Goal: Transaction & Acquisition: Purchase product/service

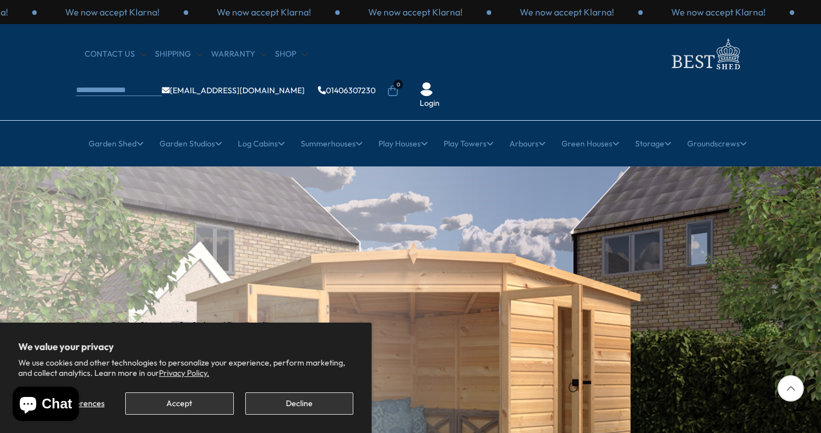
click at [176, 406] on button "Accept" at bounding box center [179, 403] width 108 height 22
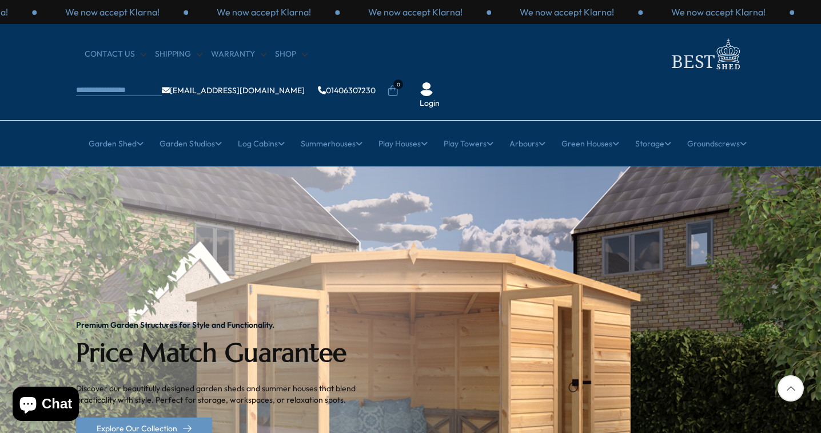
click at [791, 394] on icon at bounding box center [791, 388] width 26 height 26
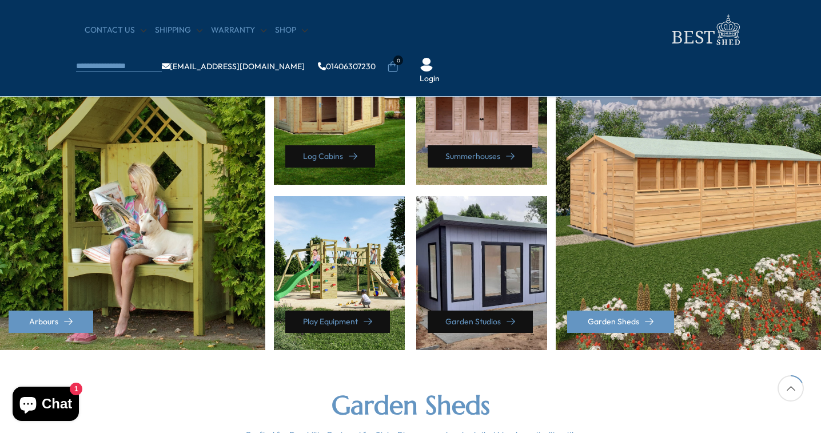
scroll to position [554, 1]
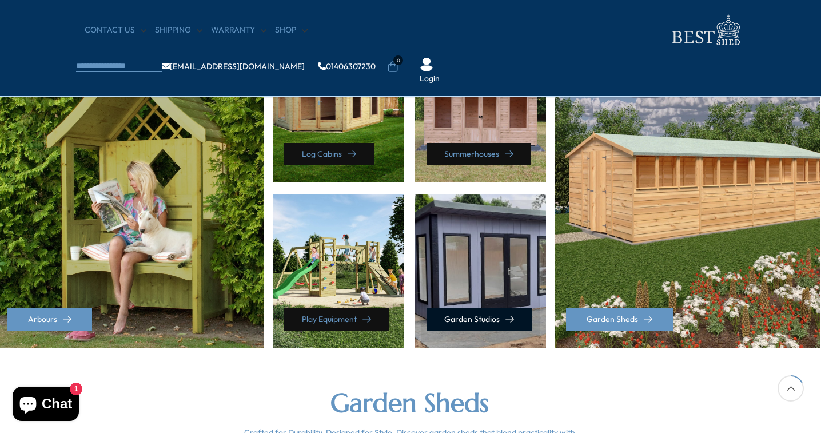
click at [485, 322] on link "Garden Studios" at bounding box center [479, 319] width 105 height 22
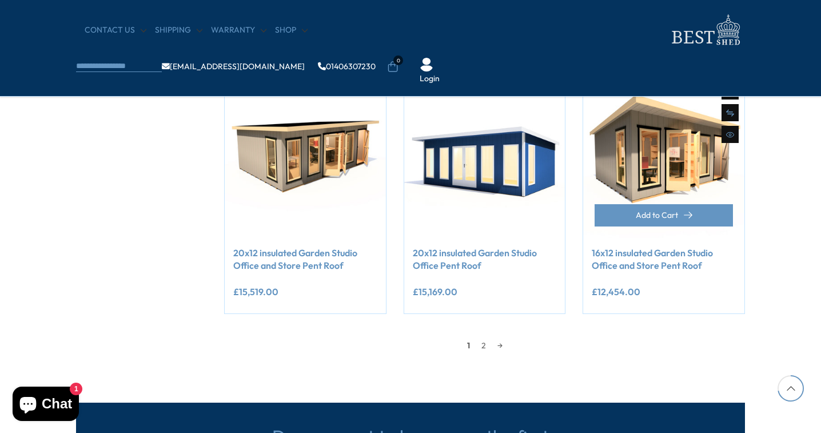
scroll to position [959, 0]
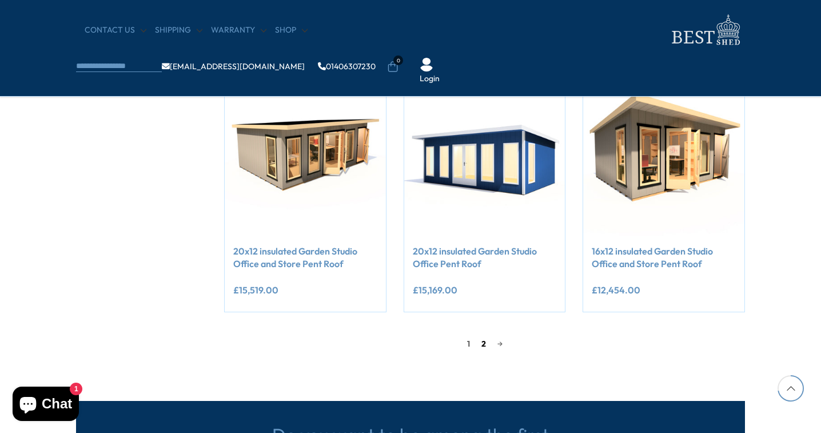
click at [483, 342] on link "2" at bounding box center [484, 343] width 16 height 17
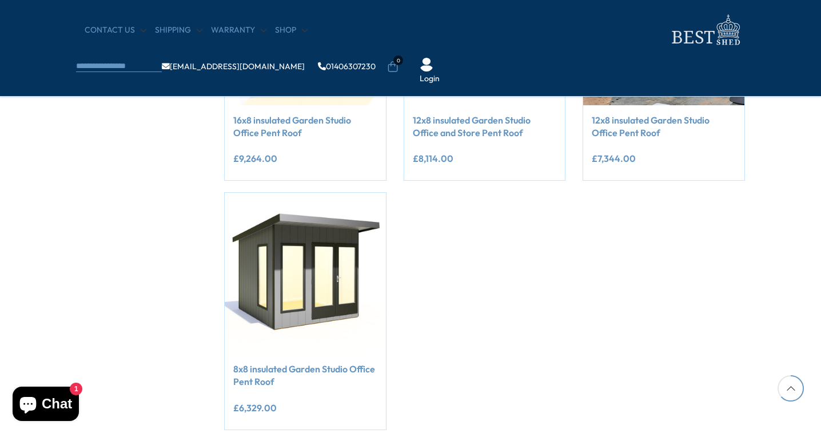
scroll to position [844, 0]
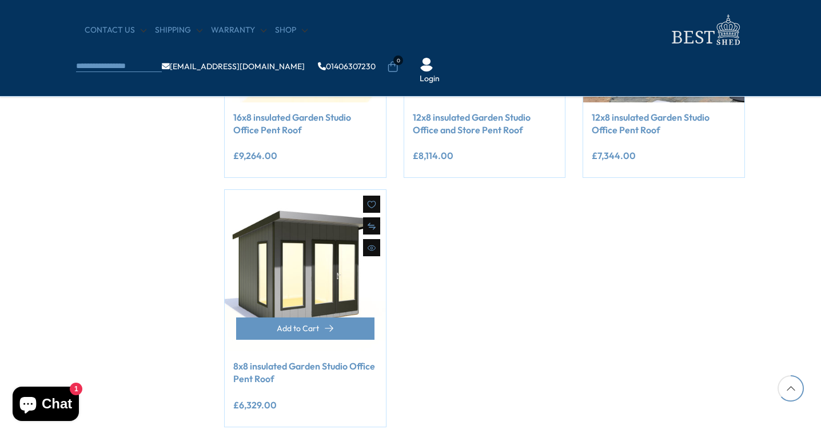
click at [295, 366] on link "8x8 insulated Garden Studio Office Pent Roof" at bounding box center [305, 373] width 144 height 26
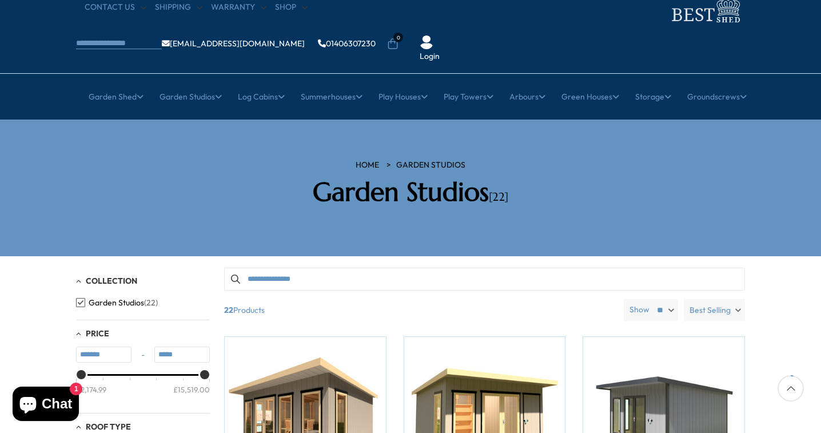
scroll to position [50, 0]
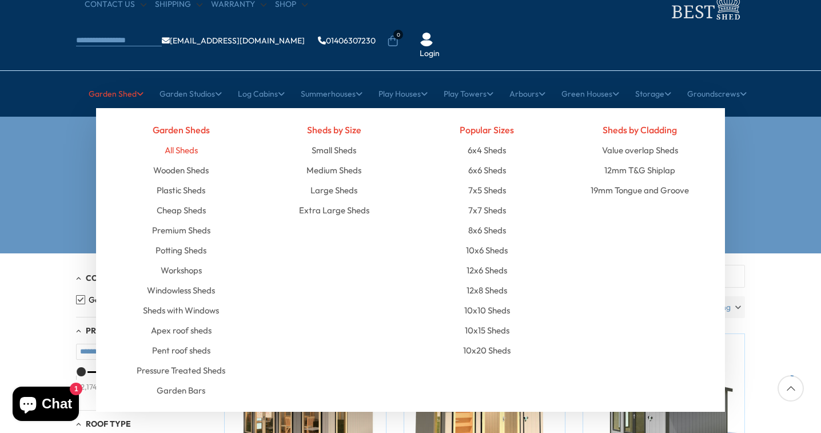
click at [177, 140] on link "All Sheds" at bounding box center [181, 150] width 33 height 20
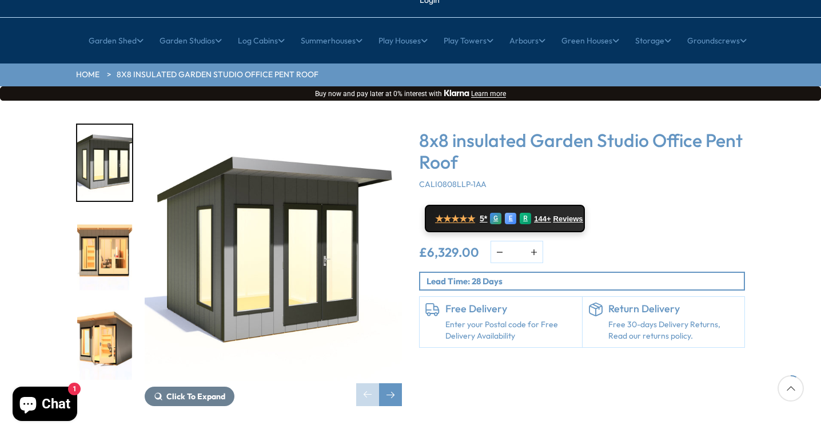
scroll to position [104, 0]
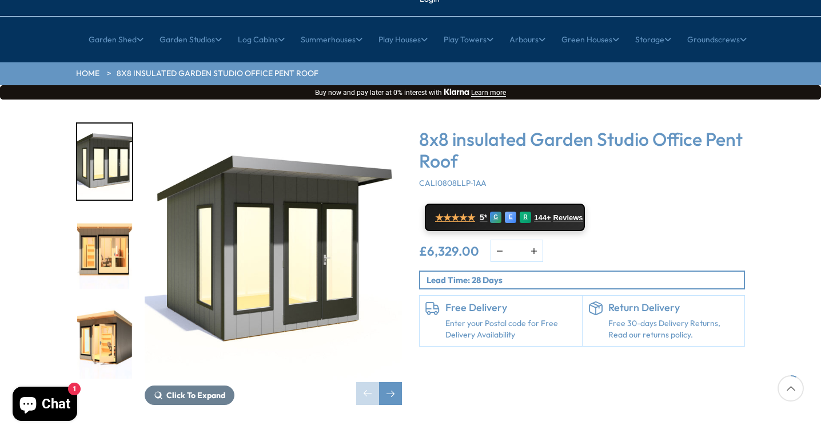
click at [261, 284] on img "1 / 8" at bounding box center [273, 250] width 257 height 257
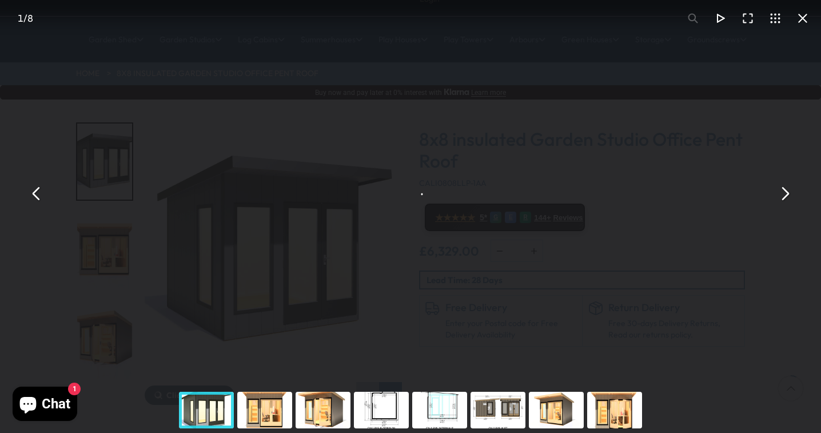
click at [261, 284] on div "8x8 insulated Garden Studio Office Pent Roof - Best Shed" at bounding box center [410, 193] width 821 height 387
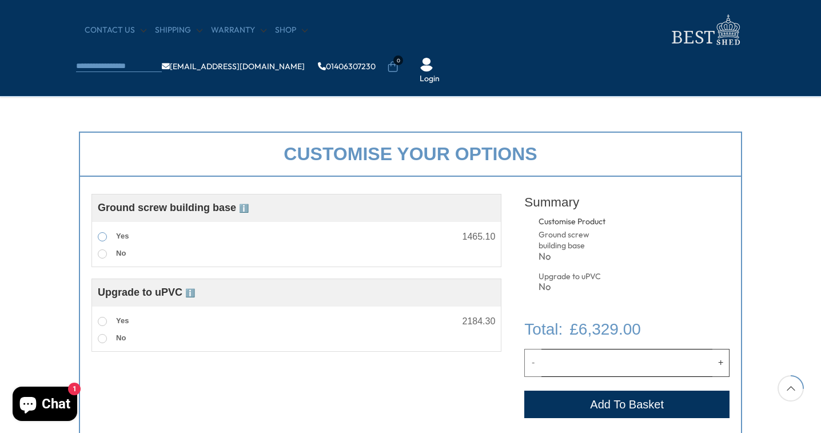
scroll to position [356, 0]
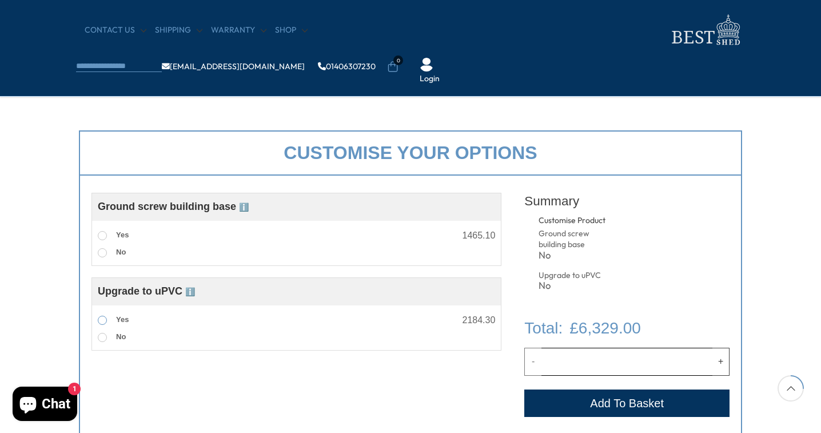
click at [104, 319] on span at bounding box center [102, 320] width 9 height 9
click at [102, 236] on span at bounding box center [102, 235] width 9 height 9
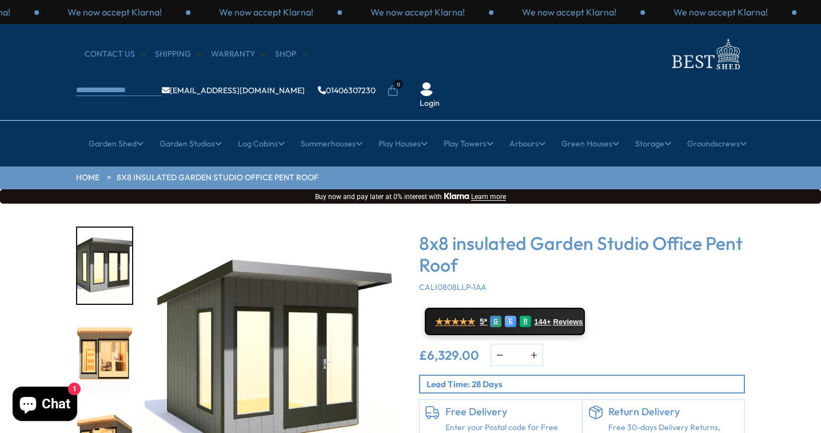
scroll to position [0, 0]
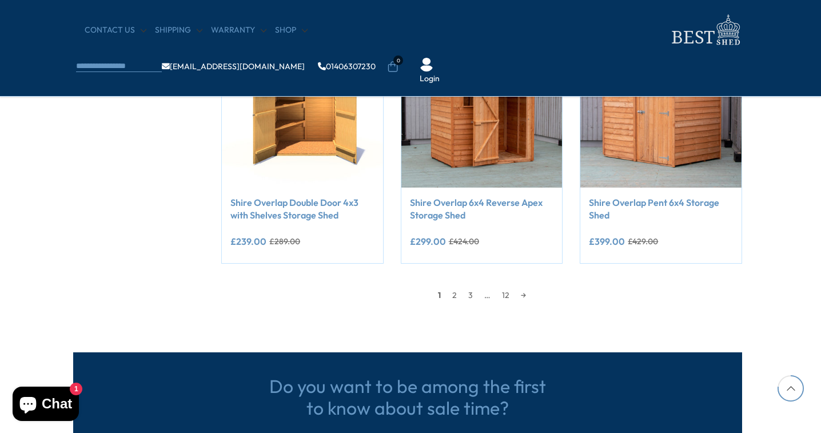
scroll to position [1051, 3]
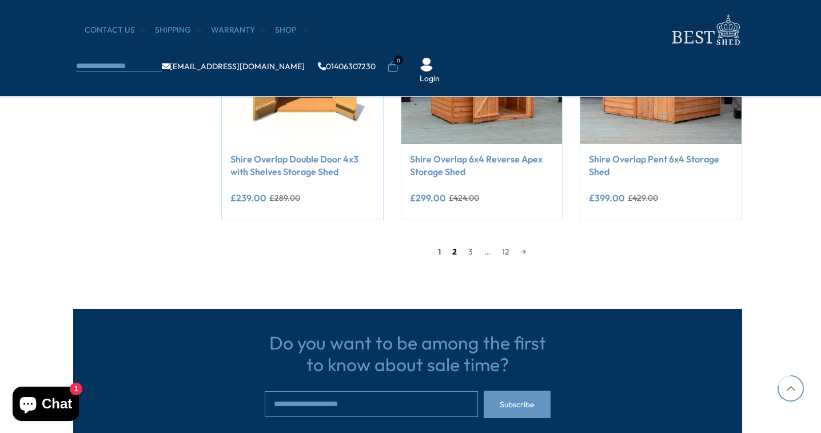
click at [456, 249] on link "2" at bounding box center [455, 251] width 16 height 17
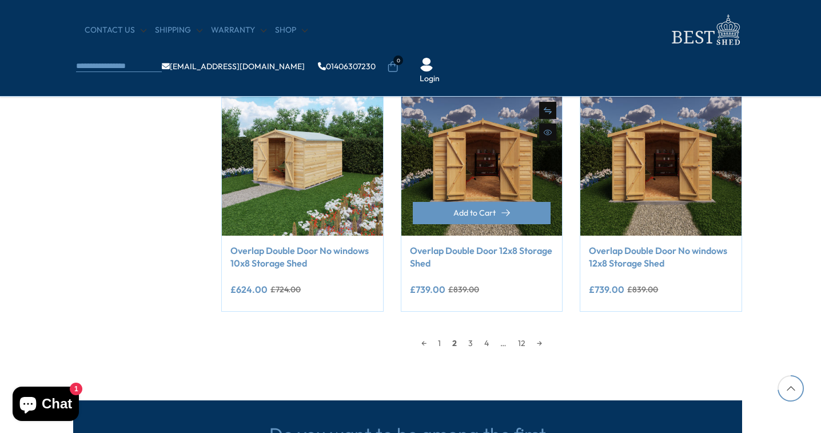
scroll to position [975, 3]
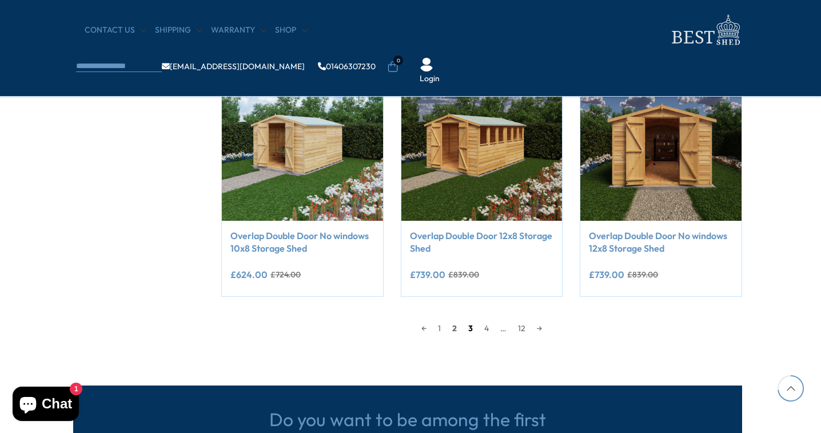
click at [473, 325] on link "3" at bounding box center [471, 328] width 16 height 17
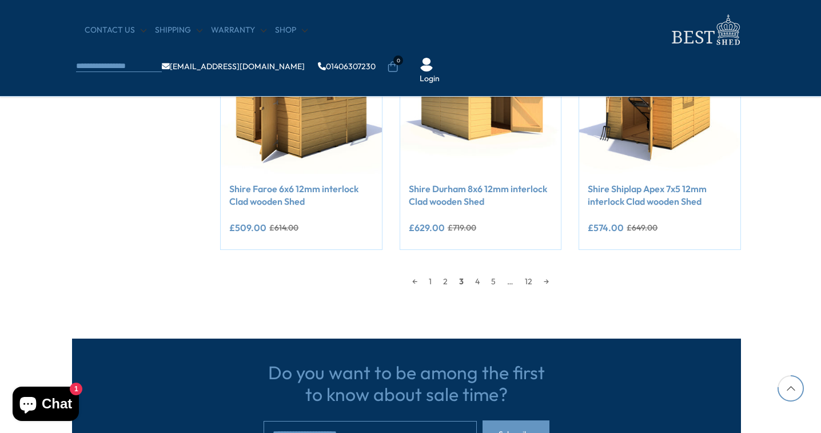
scroll to position [1022, 4]
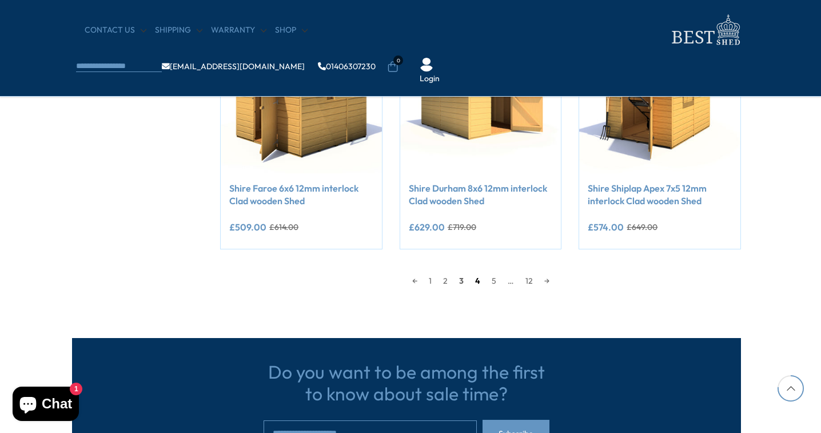
click at [478, 277] on link "4" at bounding box center [478, 280] width 17 height 17
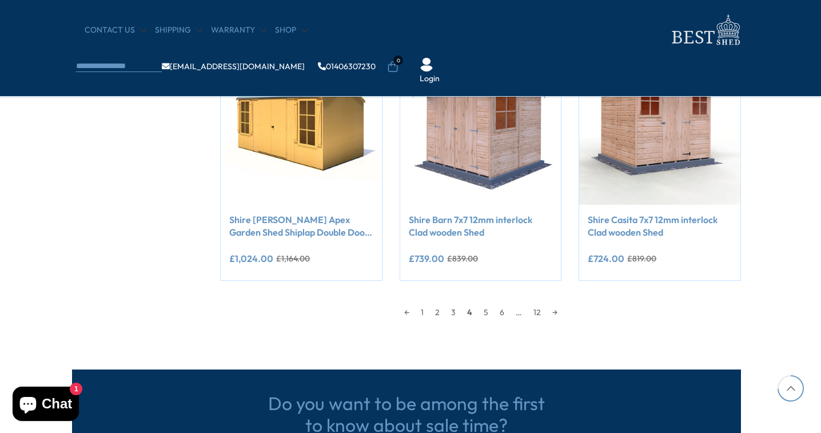
scroll to position [1000, 4]
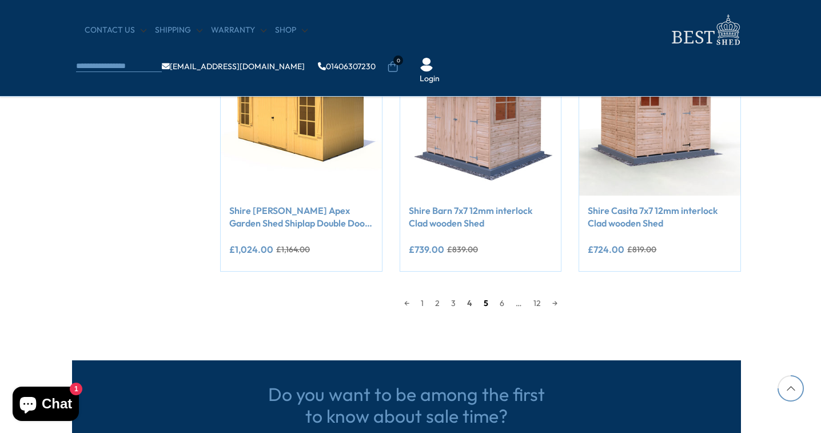
click at [488, 301] on link "5" at bounding box center [486, 303] width 16 height 17
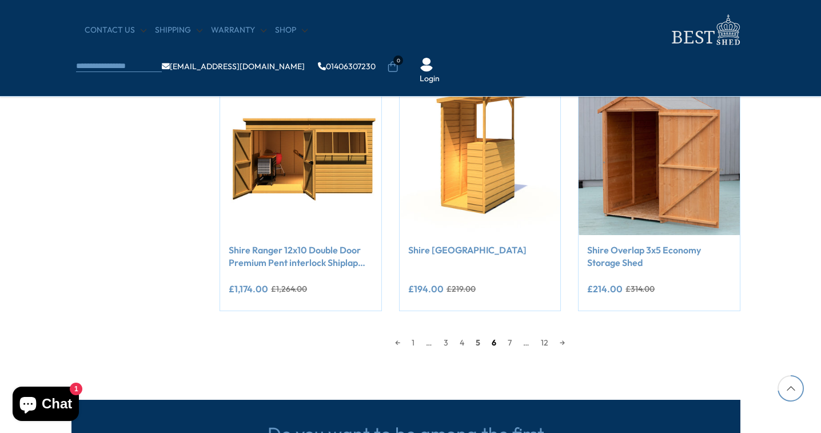
click at [496, 341] on link "6" at bounding box center [494, 342] width 16 height 17
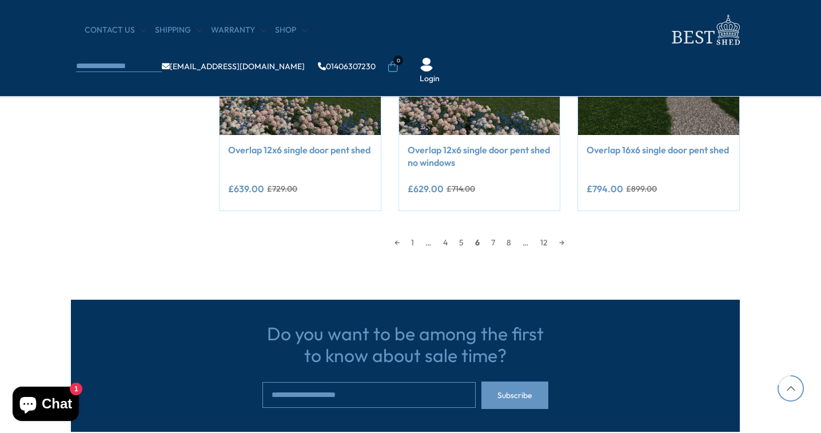
scroll to position [1062, 5]
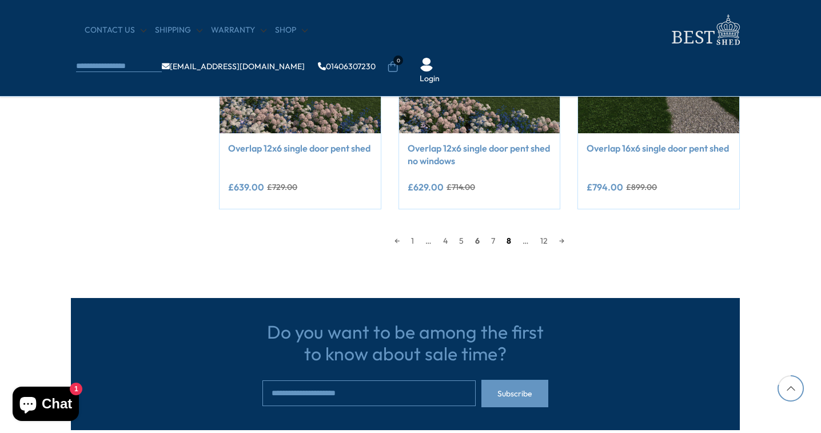
click at [510, 239] on link "8" at bounding box center [509, 240] width 16 height 17
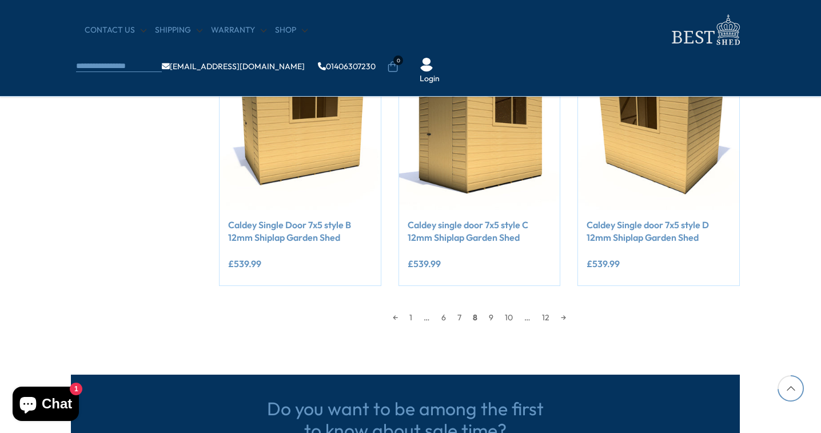
scroll to position [987, 5]
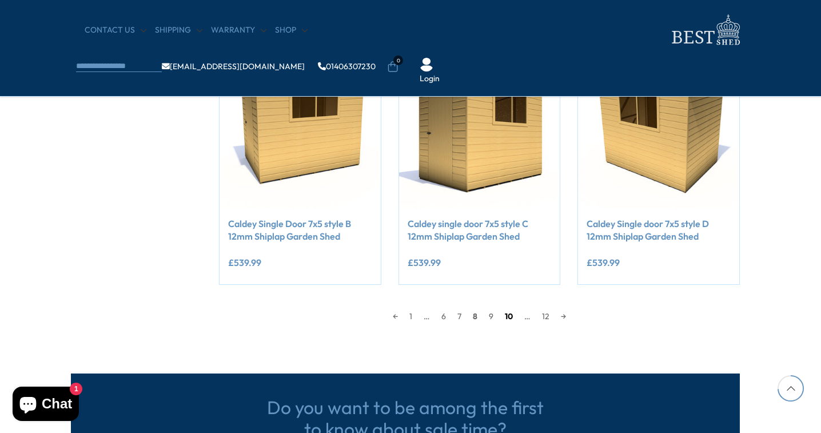
click at [510, 313] on link "10" at bounding box center [508, 316] width 19 height 17
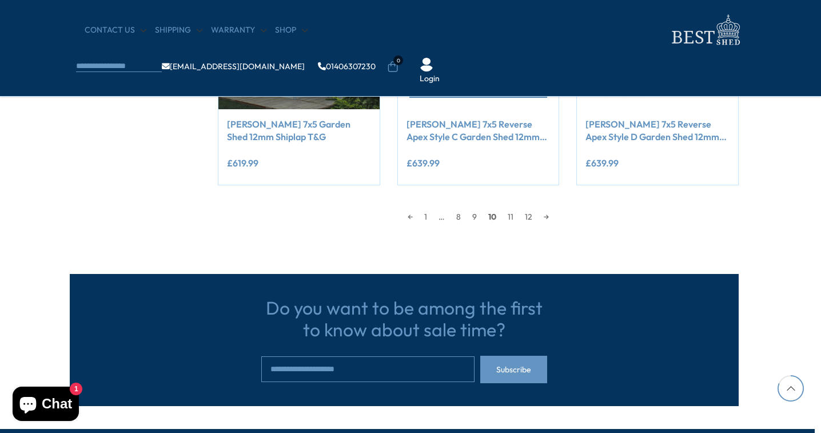
scroll to position [1088, 6]
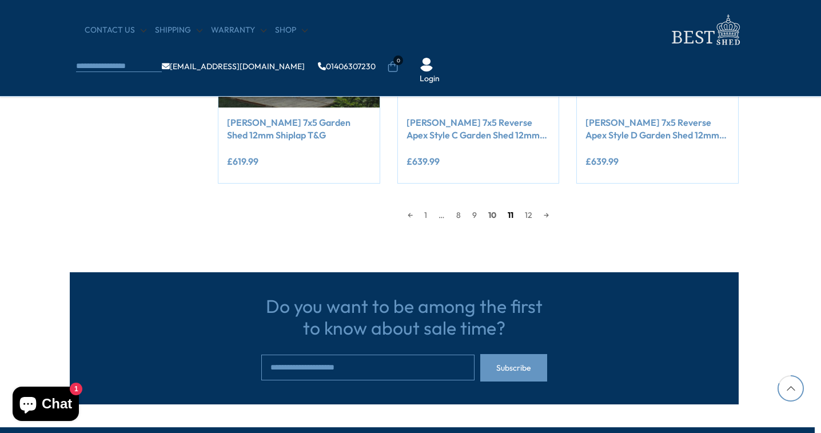
click at [511, 214] on link "11" at bounding box center [510, 215] width 17 height 17
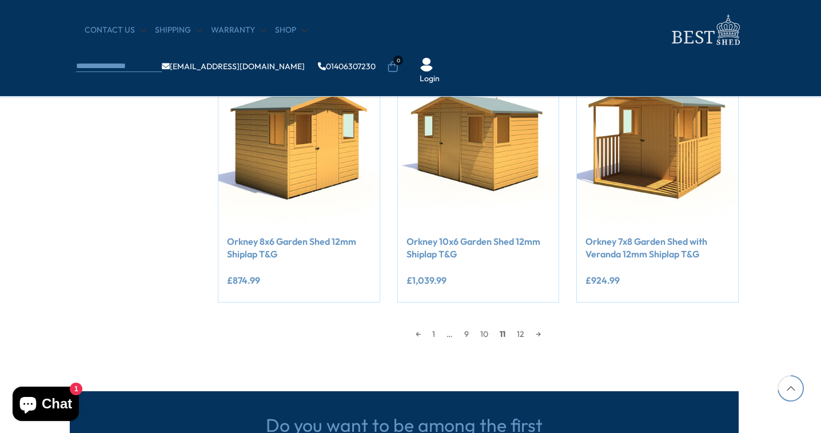
scroll to position [972, 6]
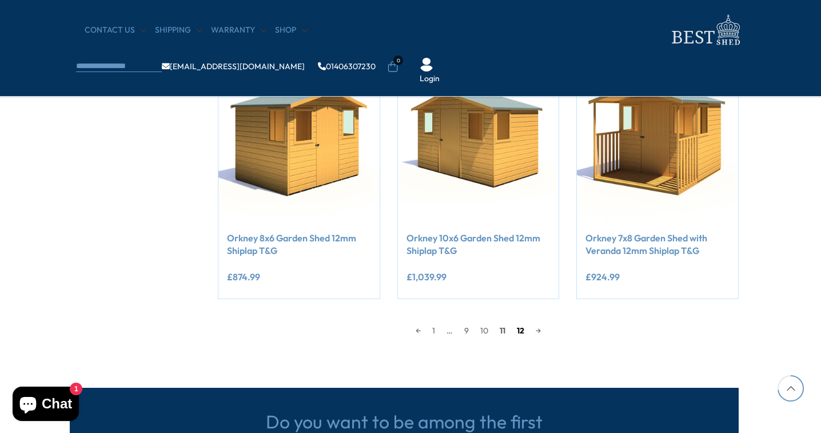
click at [522, 329] on link "12" at bounding box center [520, 330] width 19 height 17
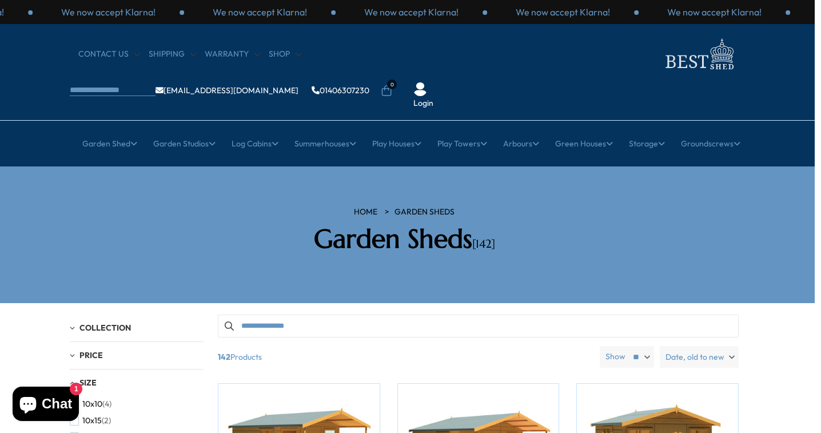
scroll to position [0, 6]
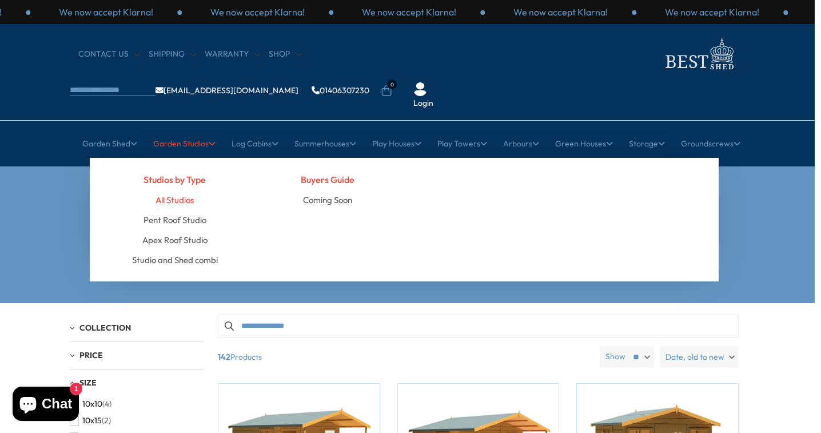
click at [174, 190] on link "All Studios" at bounding box center [175, 200] width 38 height 20
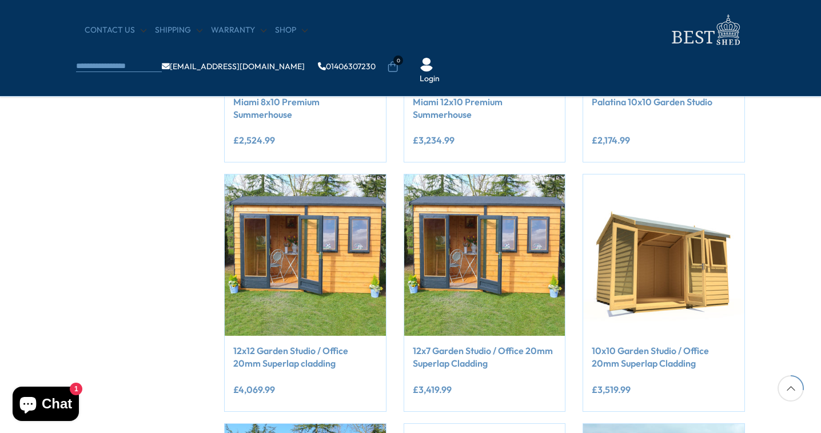
scroll to position [362, 1]
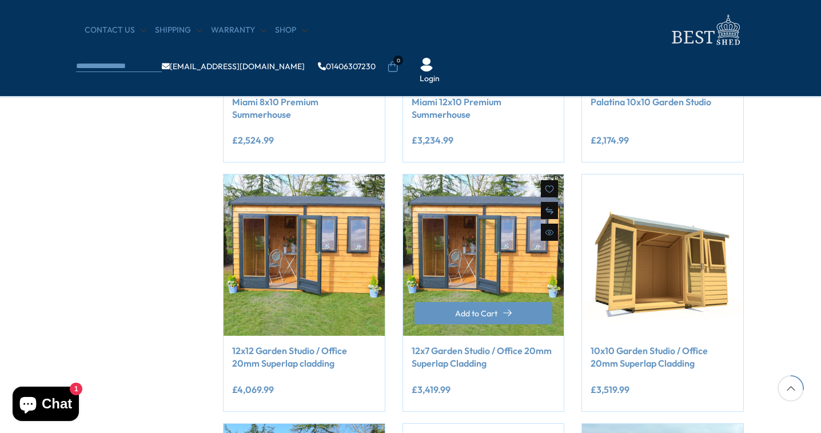
click at [448, 351] on link "12x7 Garden Studio / Office 20mm Superlap Cladding" at bounding box center [484, 357] width 144 height 26
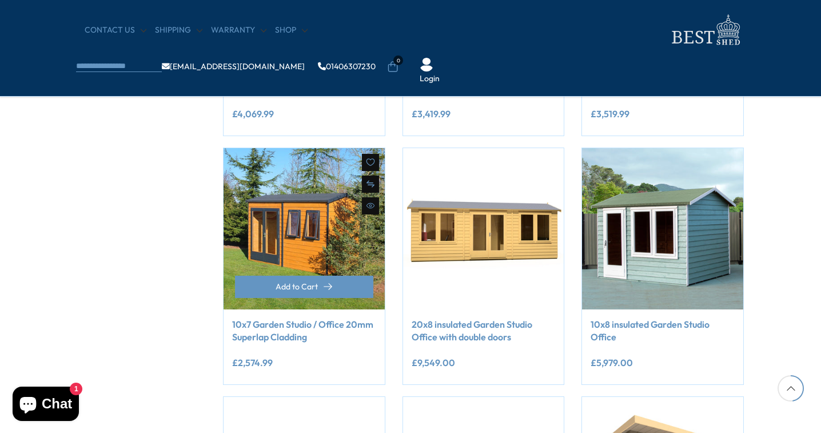
scroll to position [633, 1]
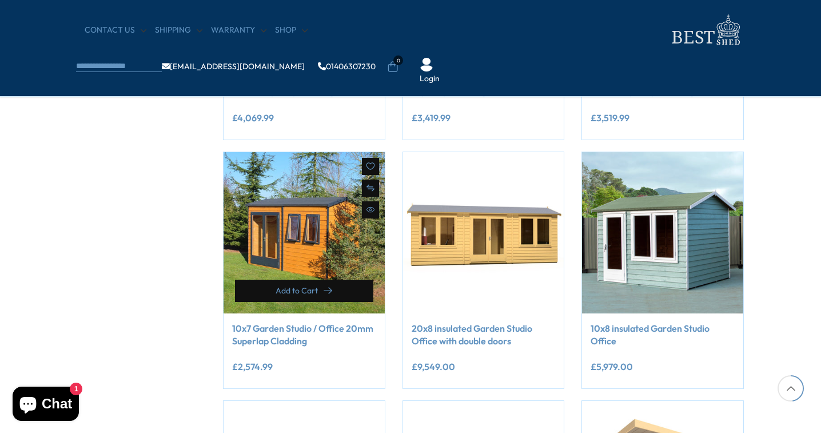
click at [293, 295] on button "Add to Cart" at bounding box center [304, 291] width 138 height 22
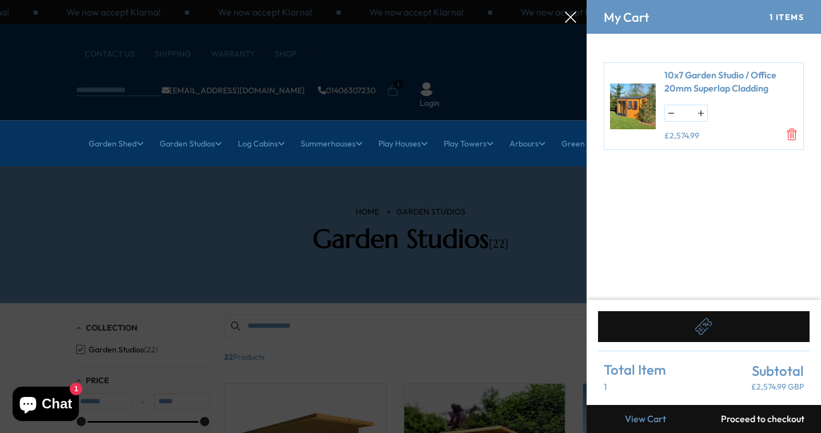
click at [311, 0] on div at bounding box center [410, 0] width 821 height 0
click at [793, 132] on icon "Remove 10x7 Garden Studio / Office 20mm Superlap Cladding" at bounding box center [792, 134] width 11 height 11
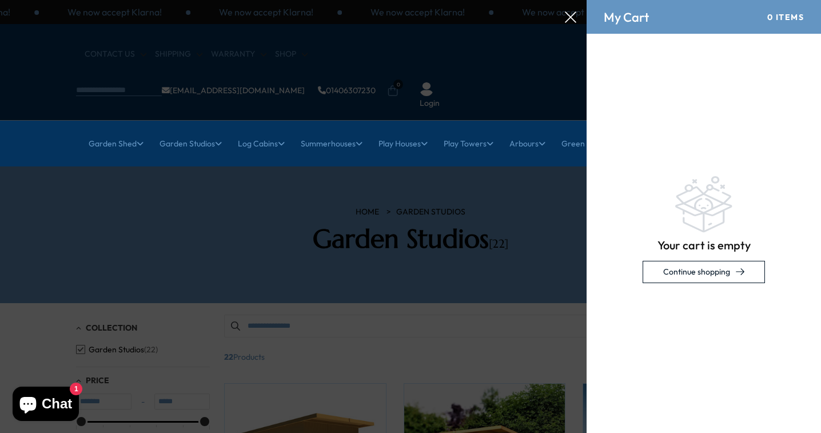
scroll to position [2, 0]
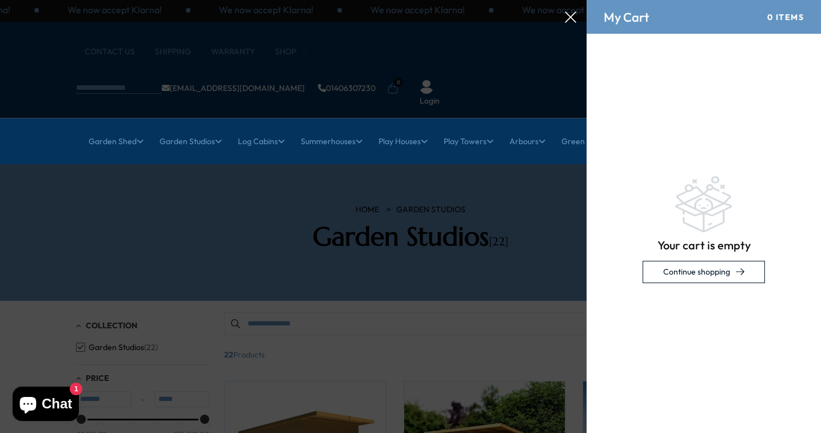
click at [573, 21] on icon at bounding box center [570, 16] width 11 height 11
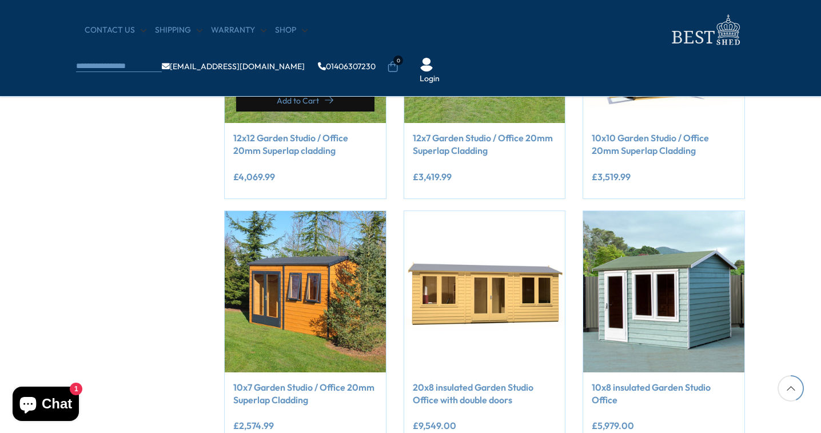
scroll to position [575, 0]
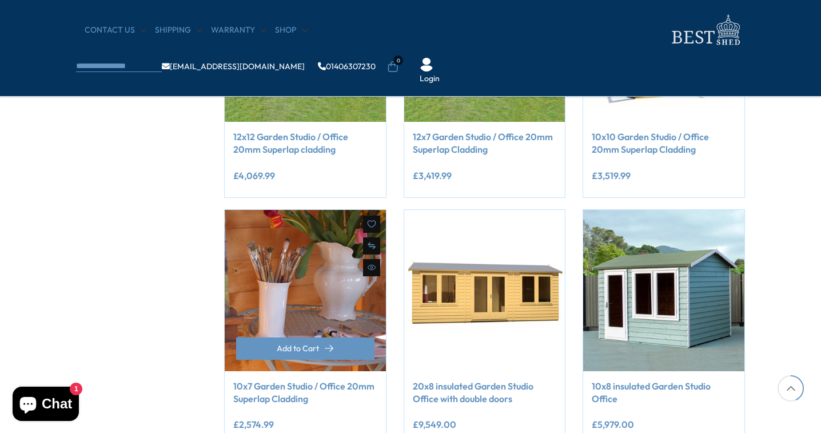
click at [311, 293] on img at bounding box center [305, 290] width 161 height 161
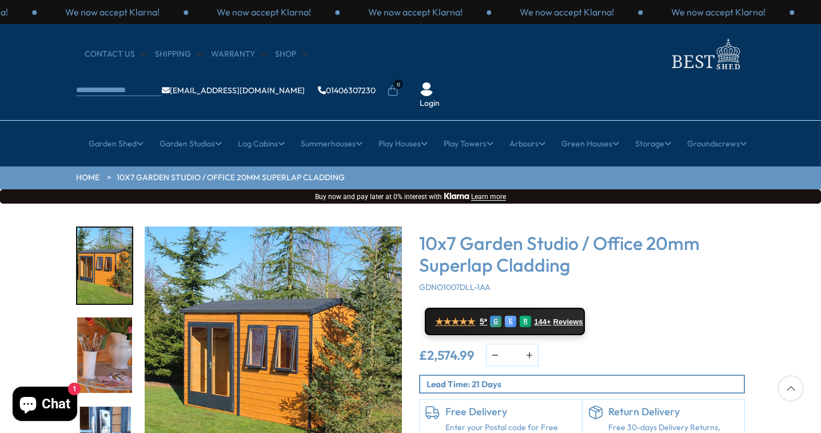
click at [107, 244] on img "1 / 14" at bounding box center [104, 266] width 55 height 76
click at [110, 336] on img "2 / 14" at bounding box center [104, 355] width 55 height 76
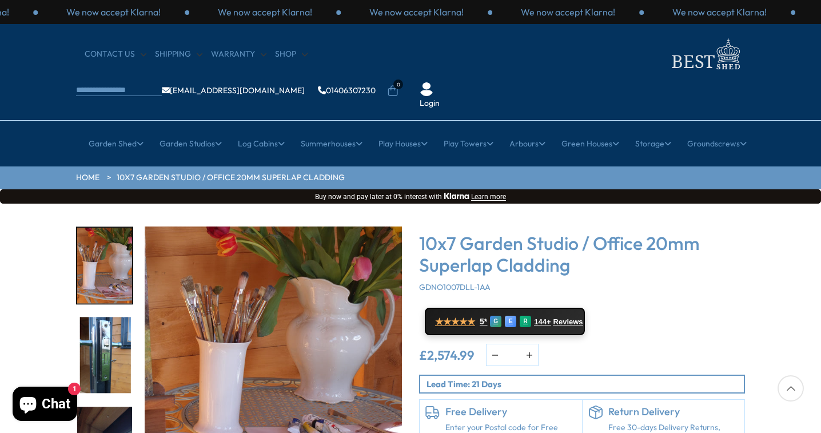
click at [112, 338] on img "3 / 14" at bounding box center [104, 355] width 55 height 76
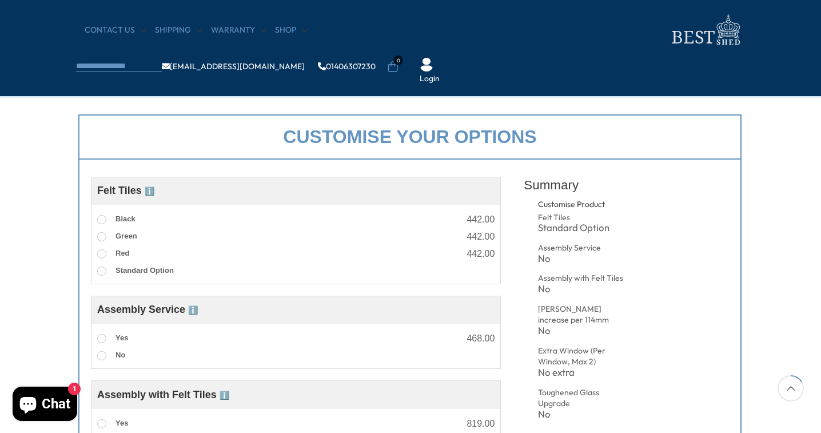
scroll to position [373, 1]
click at [105, 219] on span at bounding box center [101, 219] width 9 height 9
click at [101, 336] on span at bounding box center [101, 337] width 9 height 9
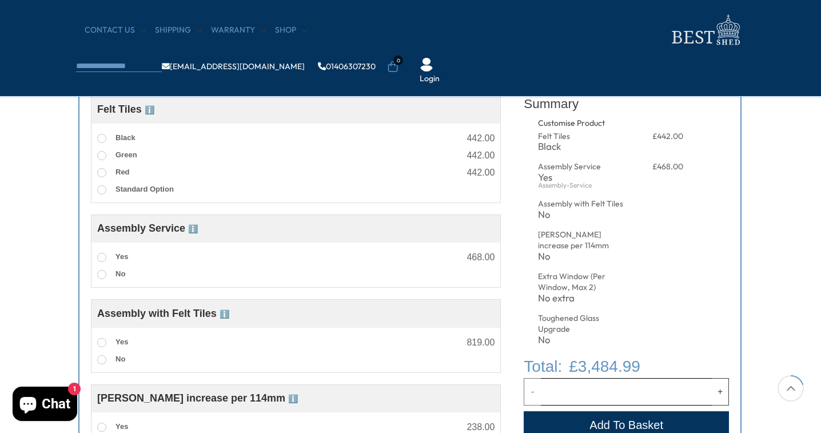
scroll to position [455, 1]
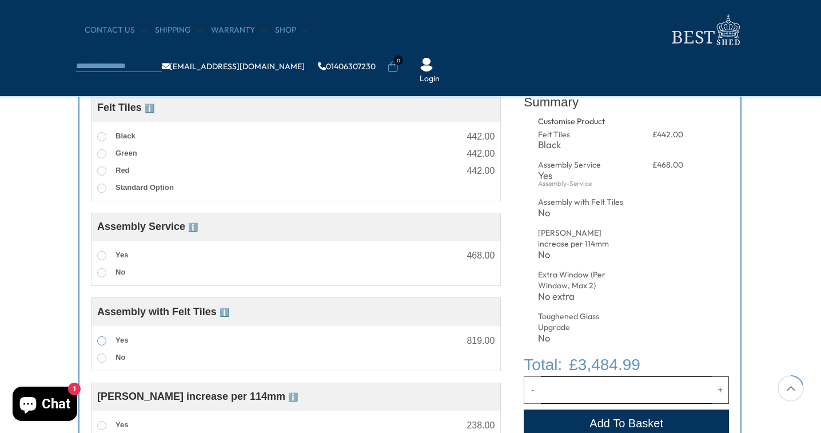
click at [104, 339] on span at bounding box center [101, 340] width 9 height 9
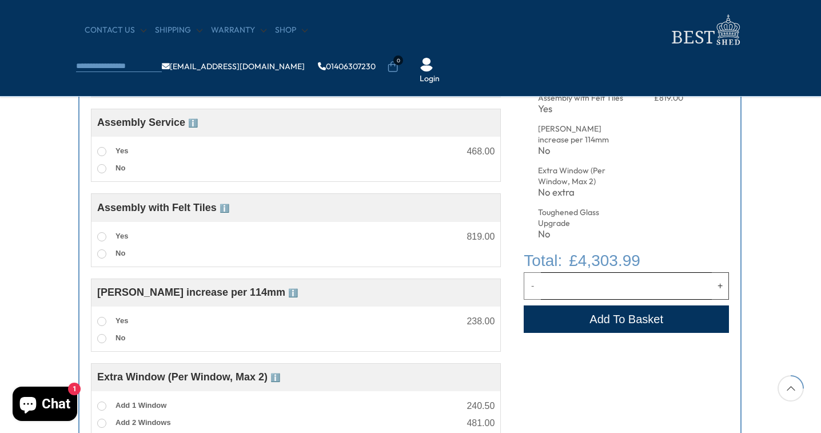
scroll to position [560, 1]
click at [101, 320] on span at bounding box center [101, 320] width 9 height 9
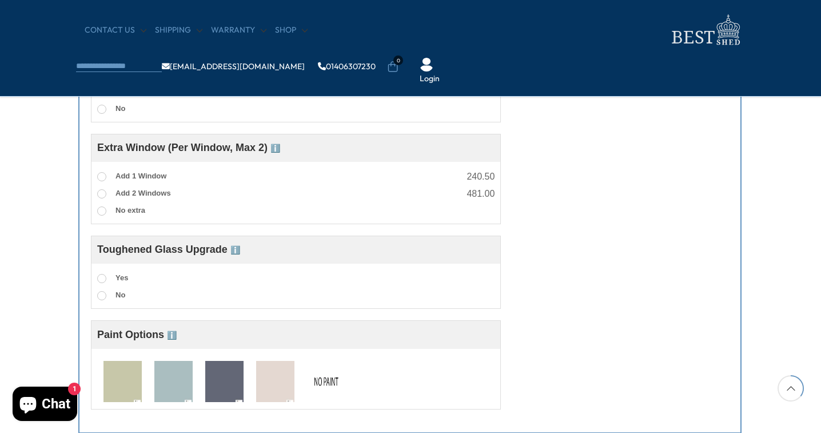
scroll to position [787, 1]
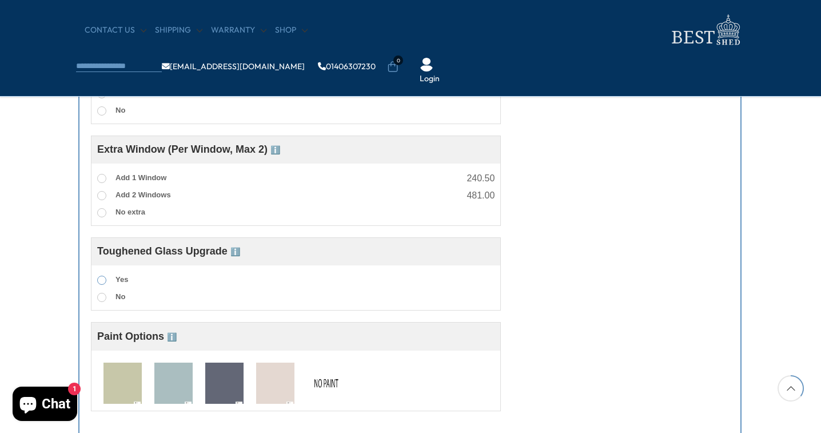
click at [103, 284] on span at bounding box center [101, 280] width 9 height 9
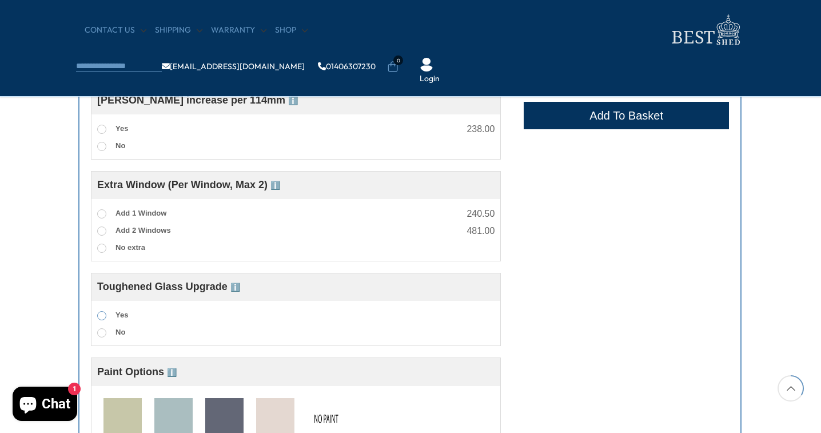
scroll to position [750, 1]
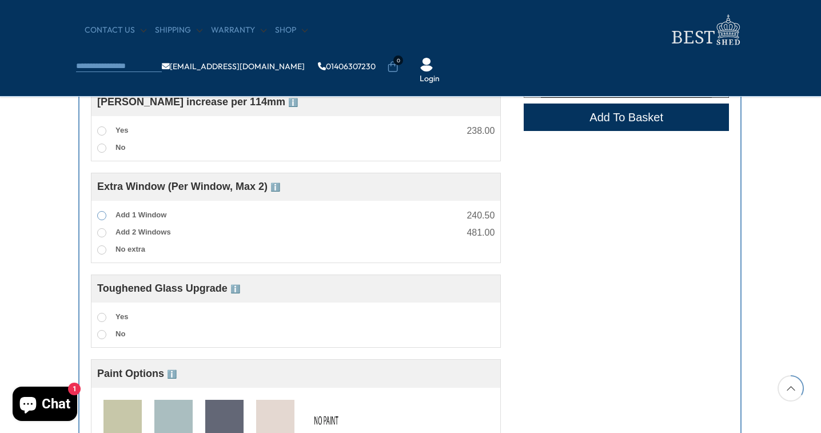
click at [104, 217] on span at bounding box center [101, 215] width 9 height 9
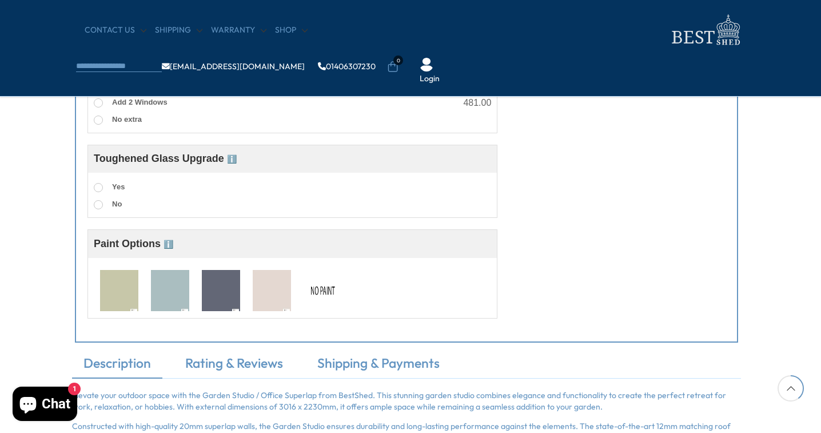
scroll to position [879, 4]
click at [224, 299] on img at bounding box center [221, 292] width 38 height 42
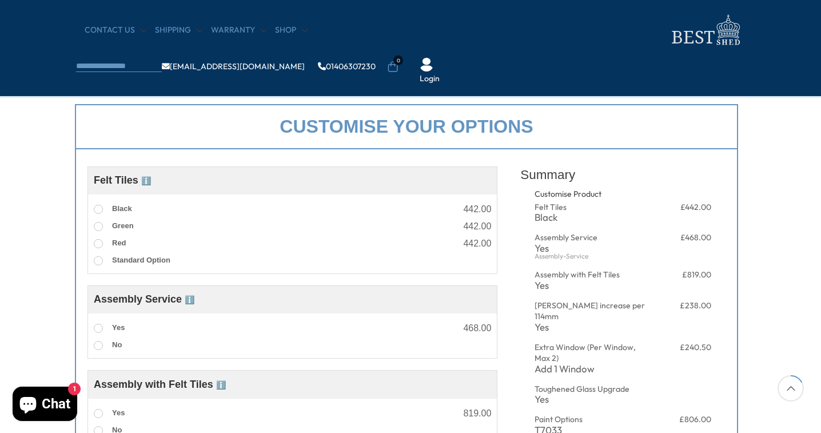
scroll to position [382, 4]
click at [99, 261] on span at bounding box center [98, 261] width 9 height 9
click at [100, 207] on span at bounding box center [98, 209] width 9 height 9
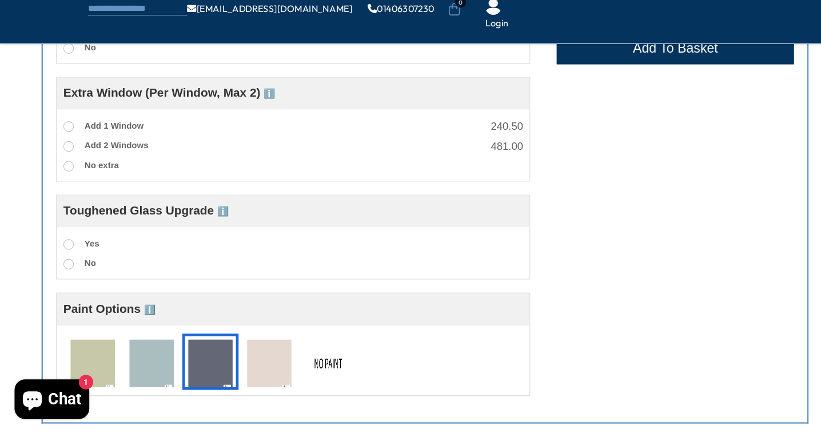
scroll to position [799, 43]
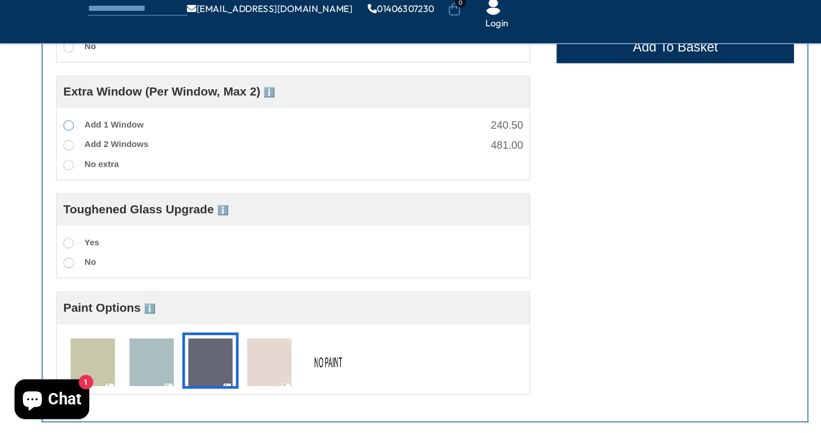
click at [62, 162] on span at bounding box center [59, 166] width 9 height 9
click at [58, 197] on span at bounding box center [59, 201] width 9 height 9
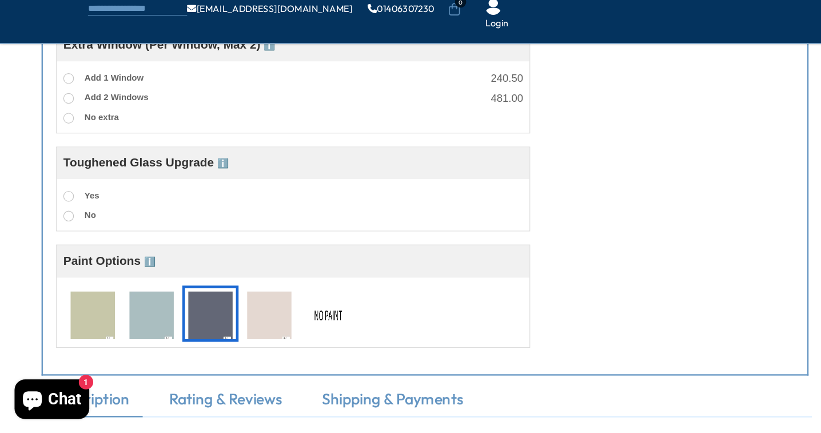
scroll to position [842, 43]
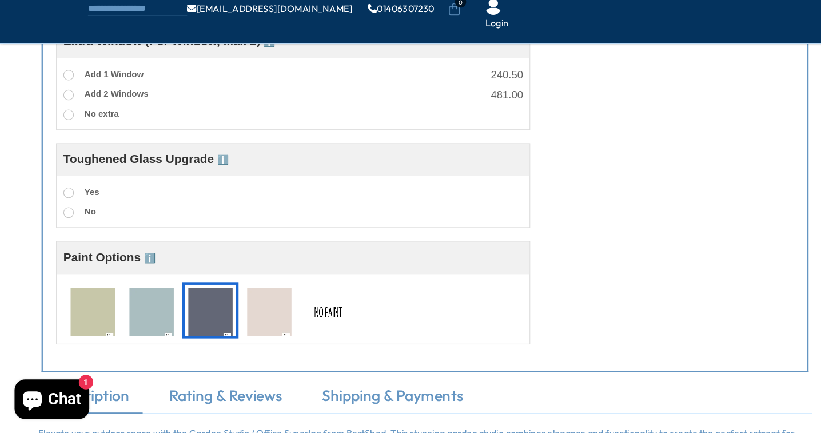
click at [281, 308] on img at bounding box center [284, 329] width 38 height 42
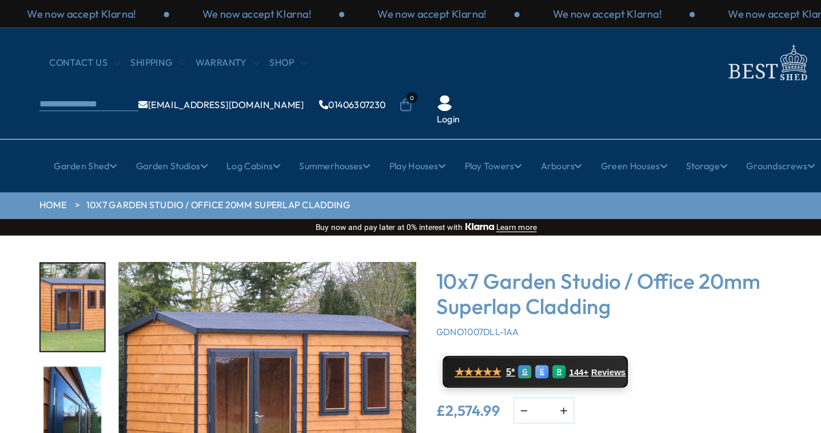
scroll to position [0, 41]
click at [239, 325] on img "5 / 14" at bounding box center [232, 355] width 257 height 257
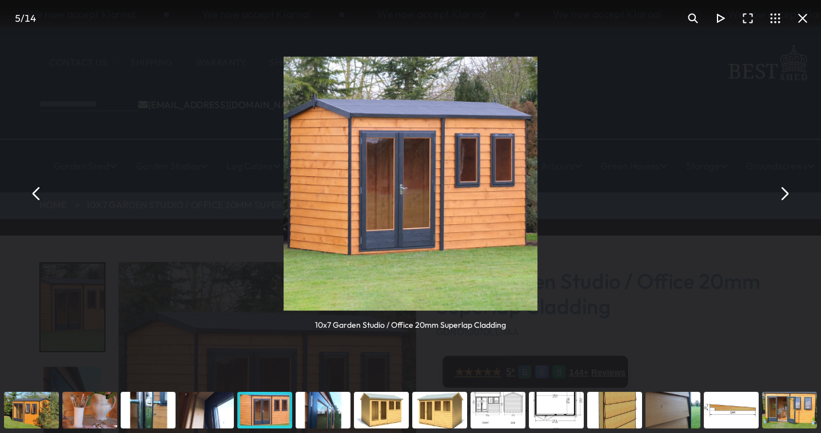
click at [439, 354] on div "You can close this modal content with the ESC key" at bounding box center [432, 354] width 50 height 39
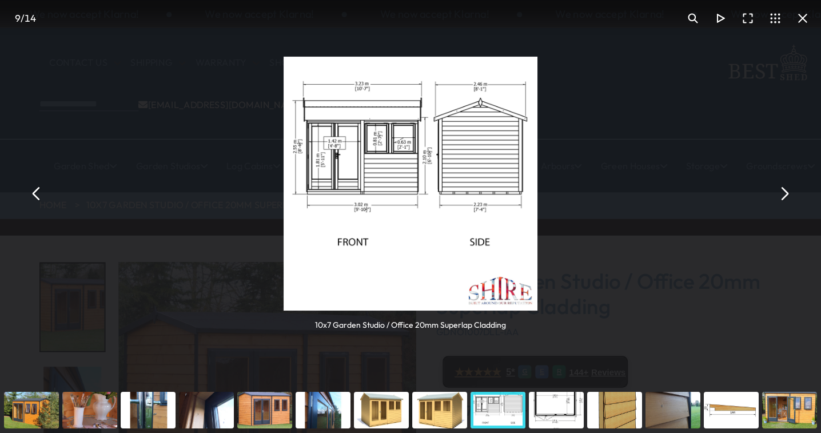
click at [479, 355] on div "You can close this modal content with the ESC key" at bounding box center [482, 354] width 50 height 39
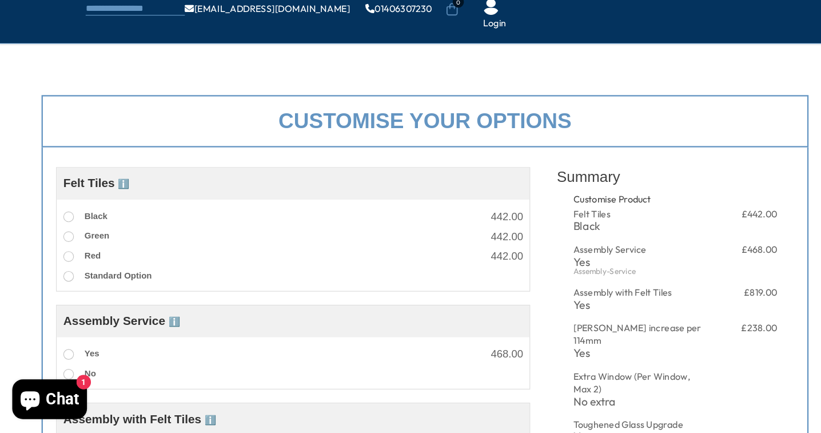
scroll to position [348, 41]
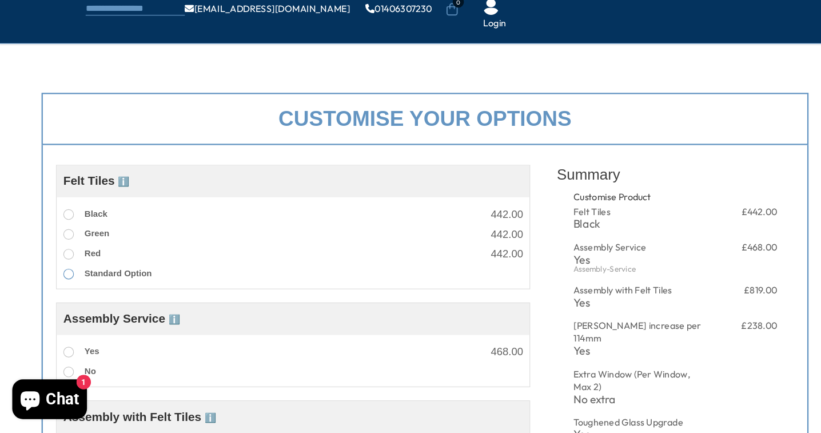
click at [61, 291] on span at bounding box center [61, 295] width 9 height 9
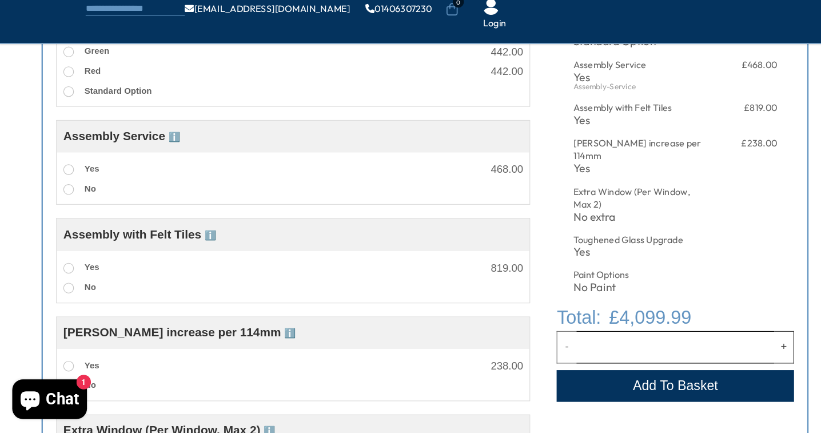
scroll to position [507, 41]
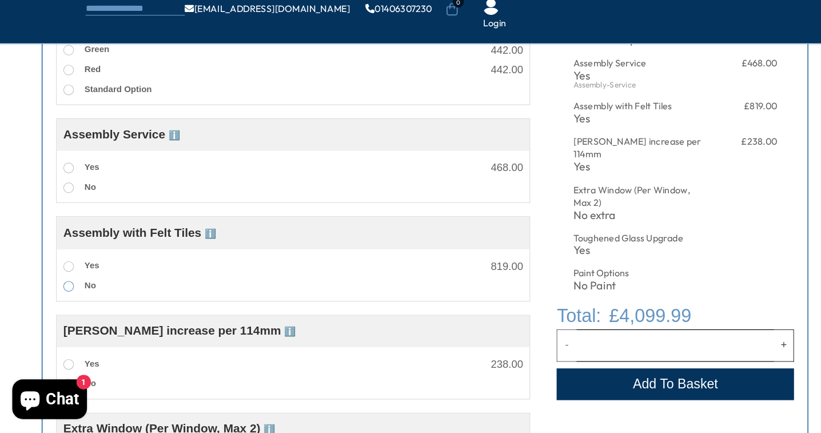
click at [60, 301] on span at bounding box center [61, 305] width 9 height 9
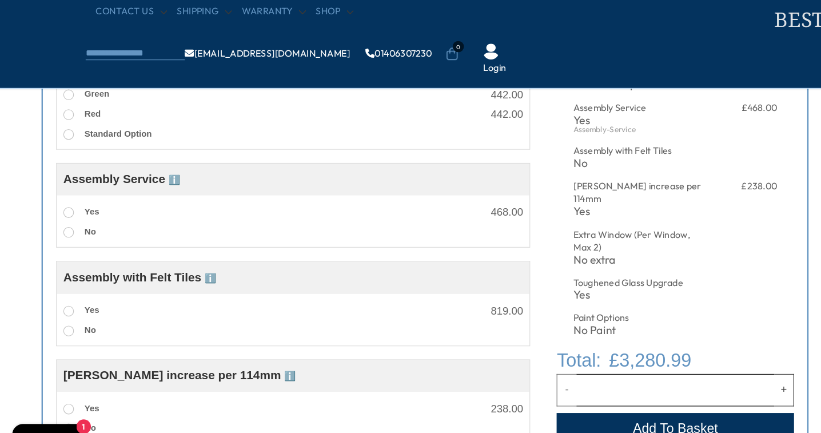
click at [60, 80] on span at bounding box center [61, 84] width 9 height 9
click at [59, 132] on span at bounding box center [61, 136] width 9 height 9
click at [60, 80] on span at bounding box center [61, 84] width 9 height 9
click at [58, 132] on span at bounding box center [61, 136] width 9 height 9
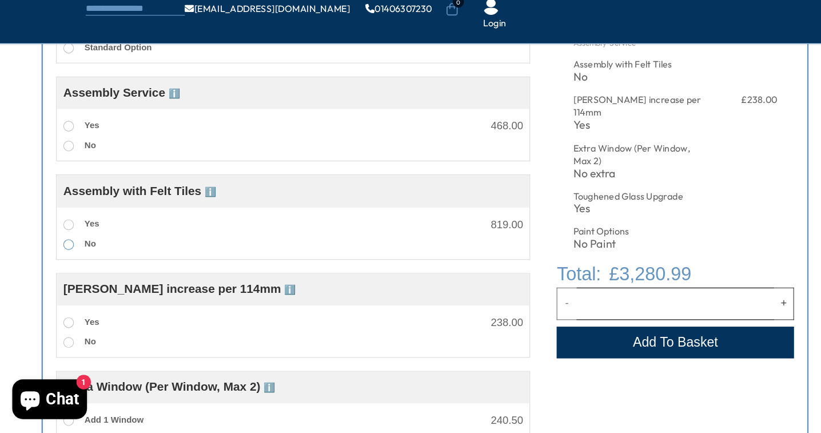
scroll to position [544, 41]
click at [61, 350] on span at bounding box center [61, 354] width 9 height 9
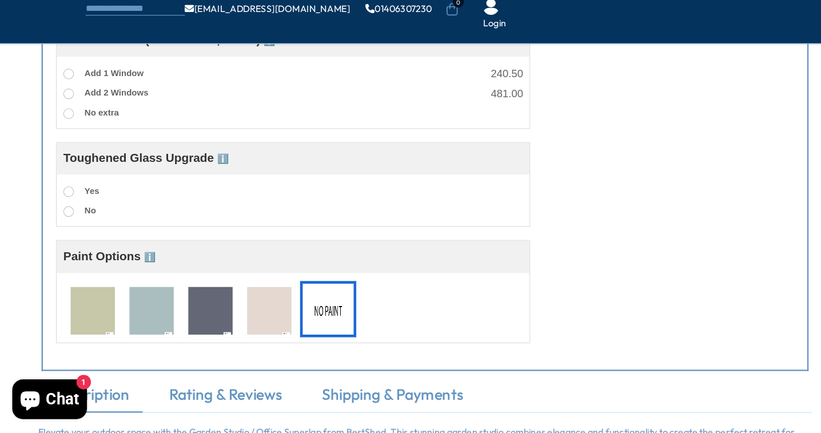
scroll to position [844, 41]
click at [61, 236] on span at bounding box center [61, 240] width 9 height 9
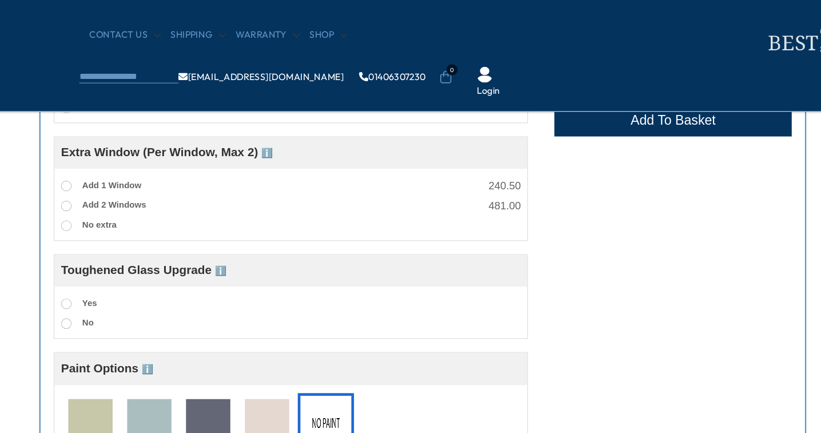
scroll to position [738, 38]
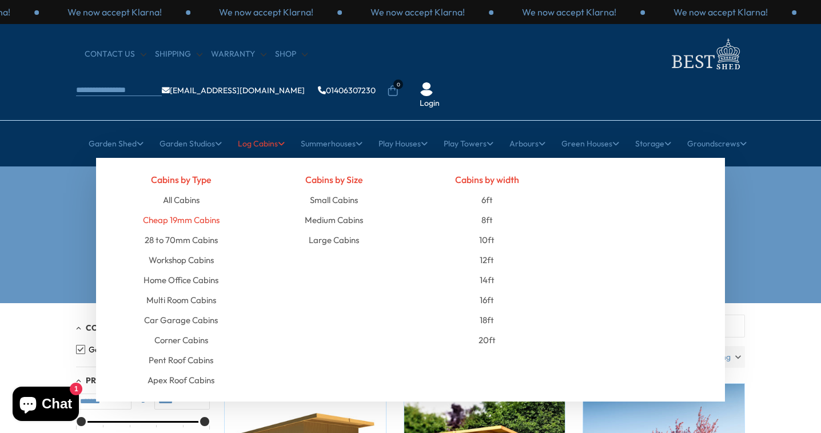
click at [208, 210] on link "Cheap 19mm Cabins" at bounding box center [181, 220] width 77 height 20
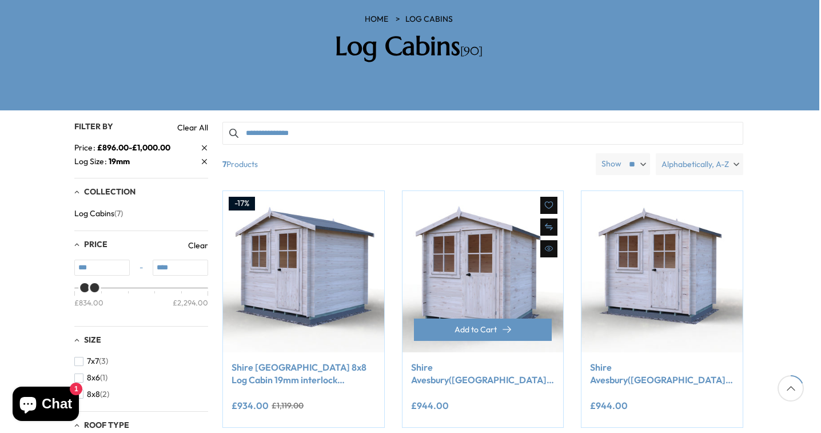
scroll to position [189, 2]
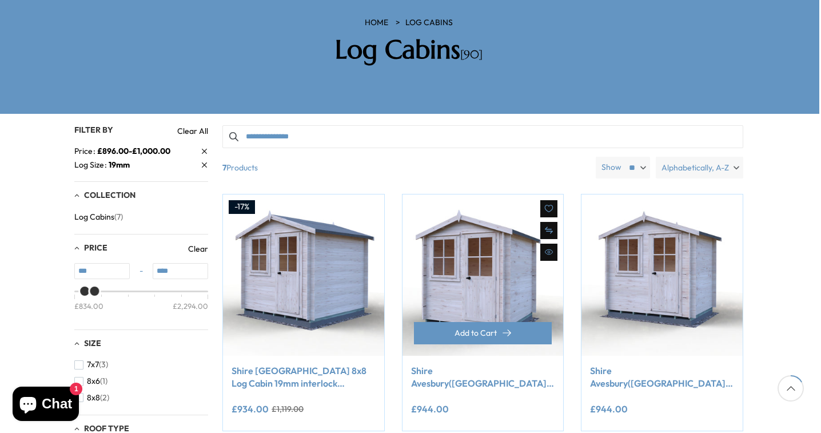
click at [483, 272] on img at bounding box center [483, 274] width 161 height 161
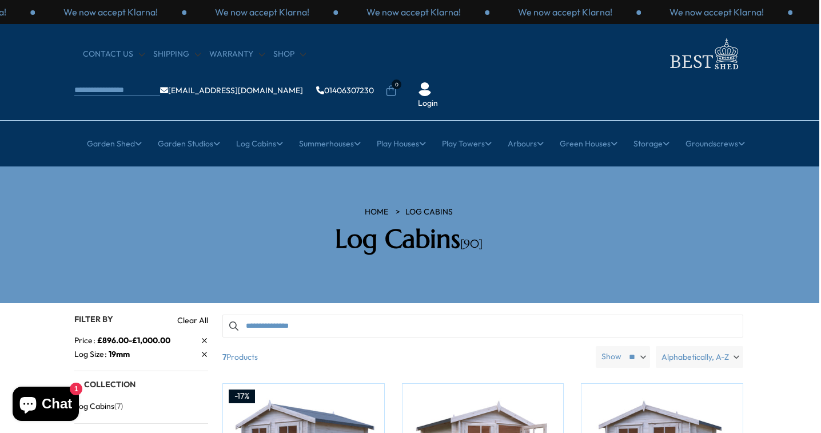
scroll to position [0, 2]
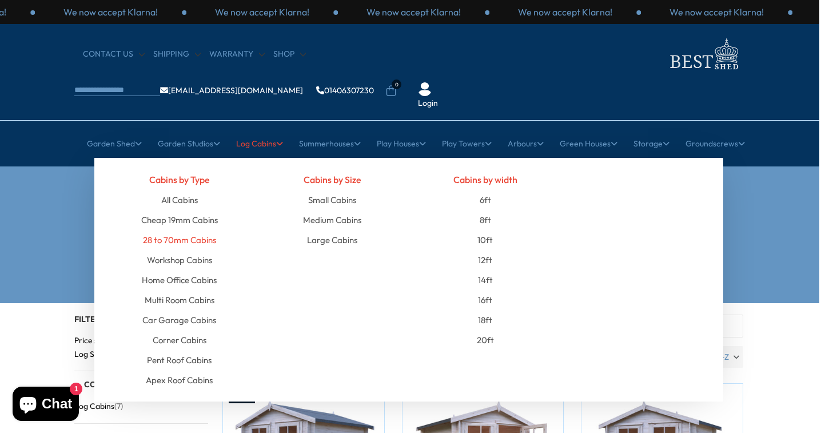
click at [200, 230] on link "28 to 70mm Cabins" at bounding box center [179, 240] width 73 height 20
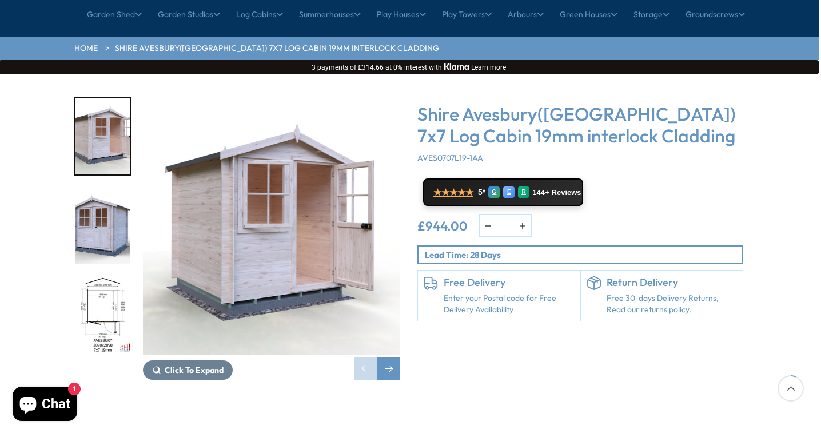
scroll to position [130, 2]
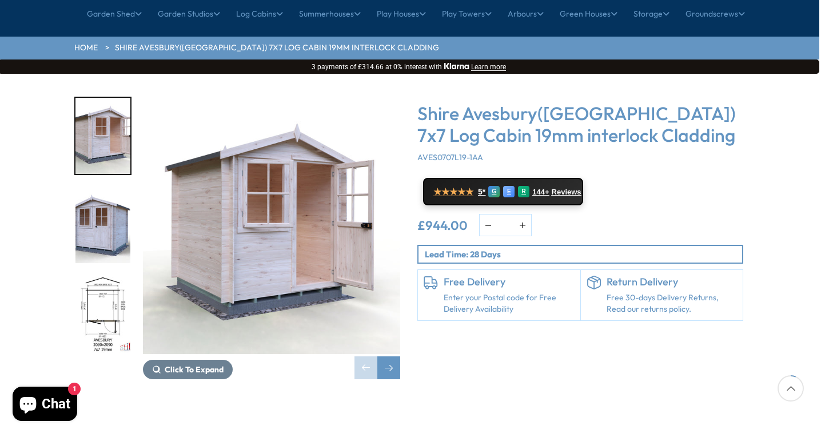
click at [275, 241] on img "1 / 12" at bounding box center [271, 225] width 257 height 257
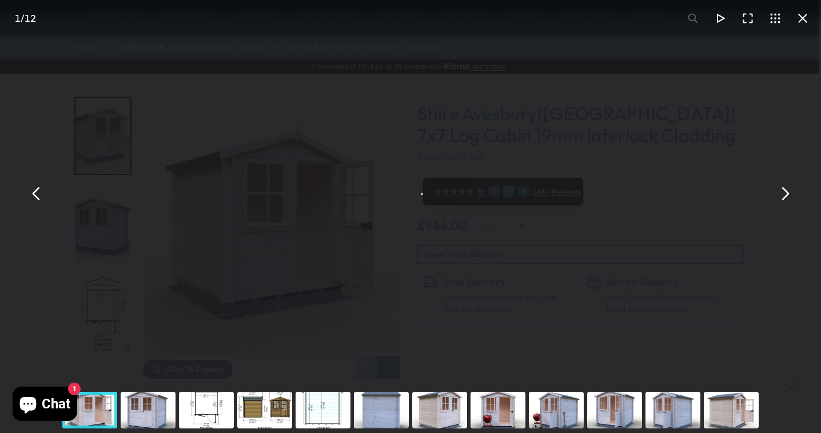
click at [275, 240] on div "Shire Avesbury(Pembrook) 7x7 Log Cabin 19mm interlock Cladding - Best Shed" at bounding box center [410, 193] width 821 height 387
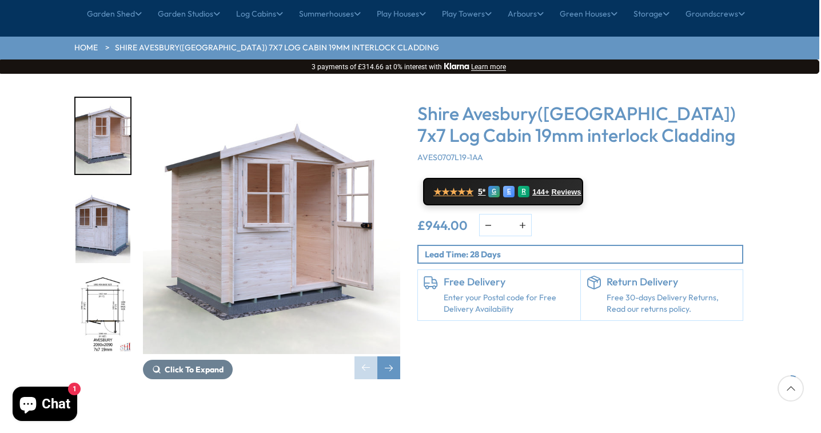
click at [275, 239] on img "1 / 12" at bounding box center [271, 225] width 257 height 257
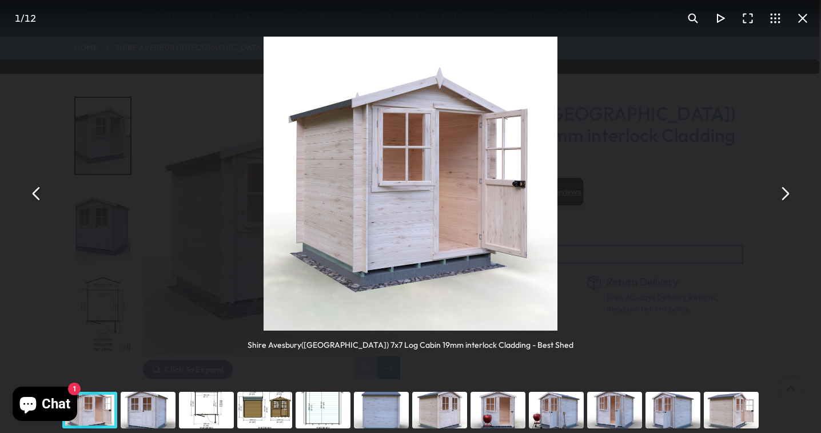
click at [280, 412] on div "You can close this modal content with the ESC key" at bounding box center [265, 410] width 58 height 46
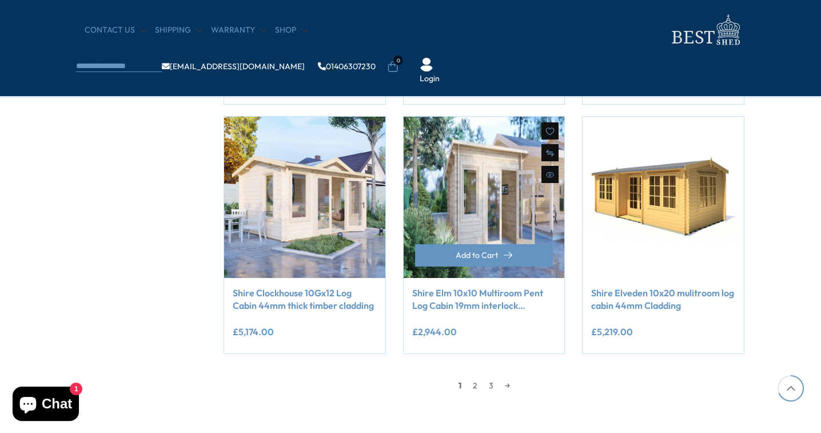
scroll to position [919, 1]
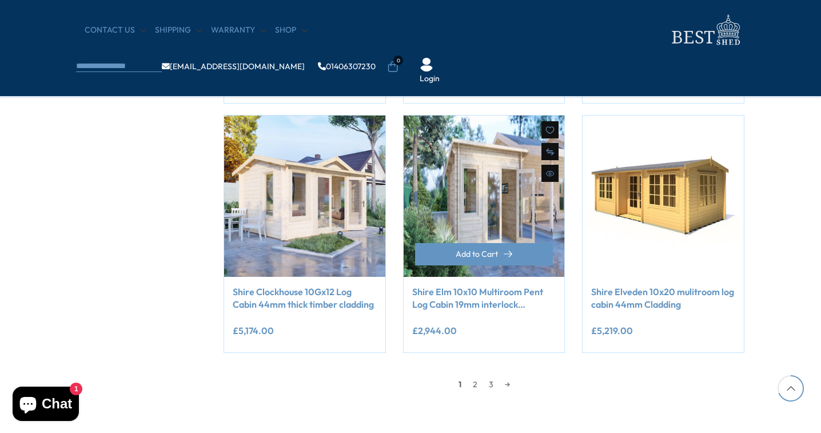
click at [473, 206] on img at bounding box center [484, 196] width 161 height 161
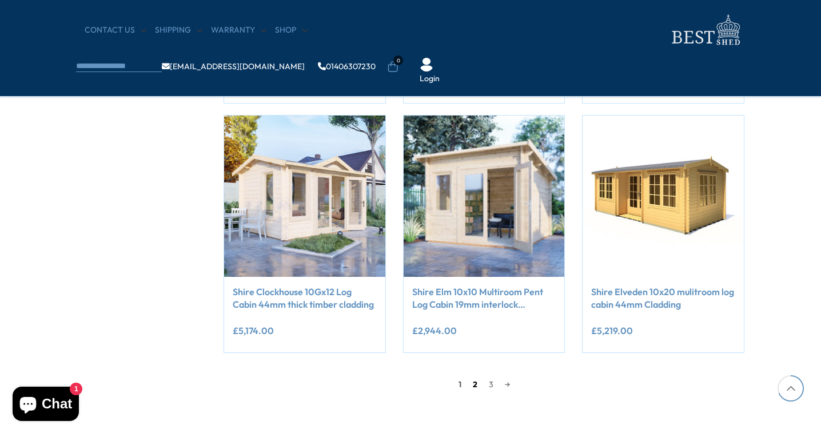
click at [474, 382] on link "2" at bounding box center [475, 384] width 16 height 17
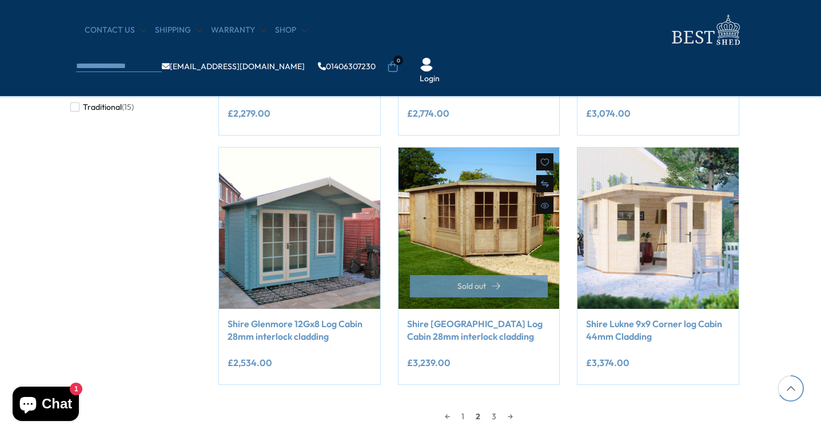
scroll to position [889, 6]
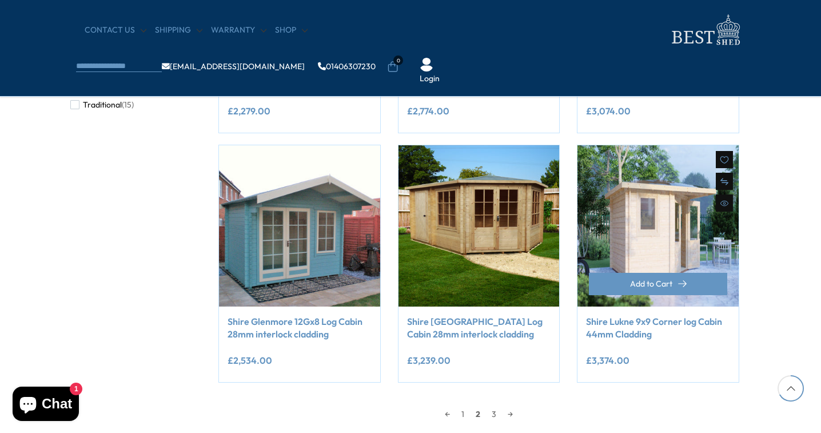
click at [640, 255] on img at bounding box center [658, 225] width 161 height 161
click at [637, 235] on img at bounding box center [658, 225] width 161 height 161
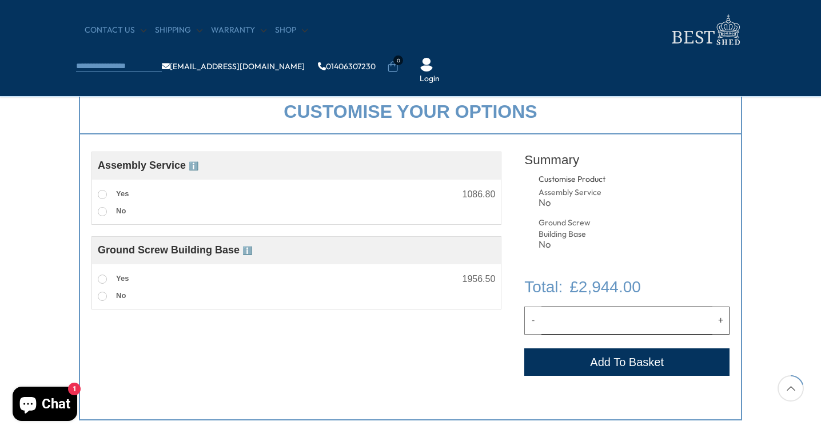
scroll to position [399, 0]
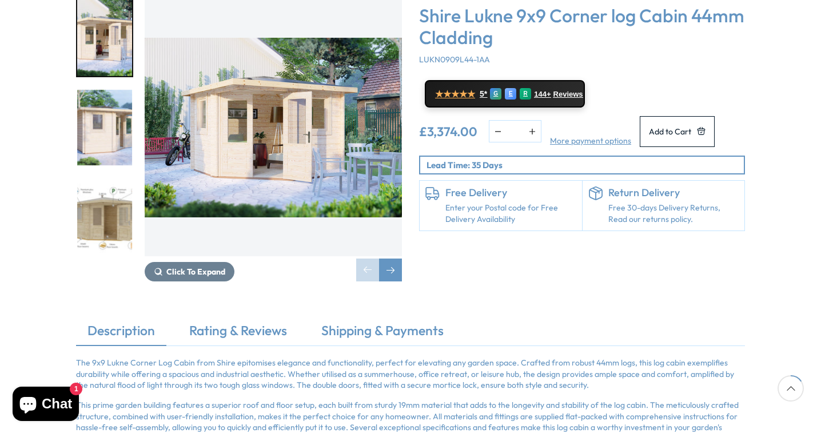
scroll to position [229, 0]
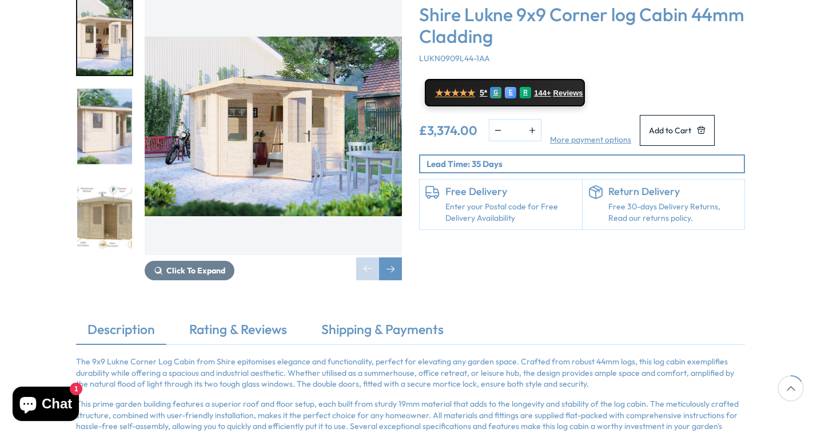
click at [119, 193] on img "3 / 10" at bounding box center [104, 216] width 55 height 76
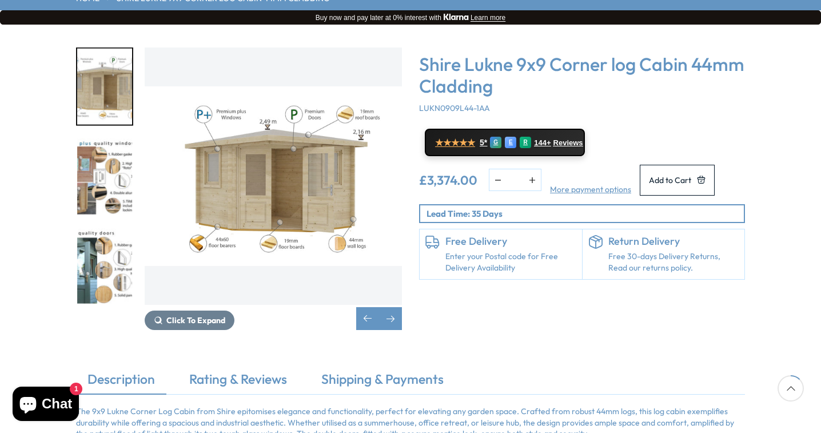
scroll to position [166, 0]
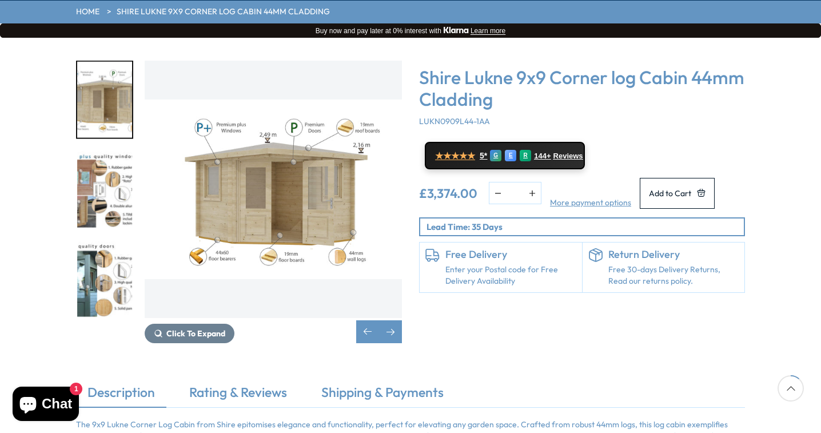
click at [107, 77] on img "3 / 10" at bounding box center [104, 100] width 55 height 76
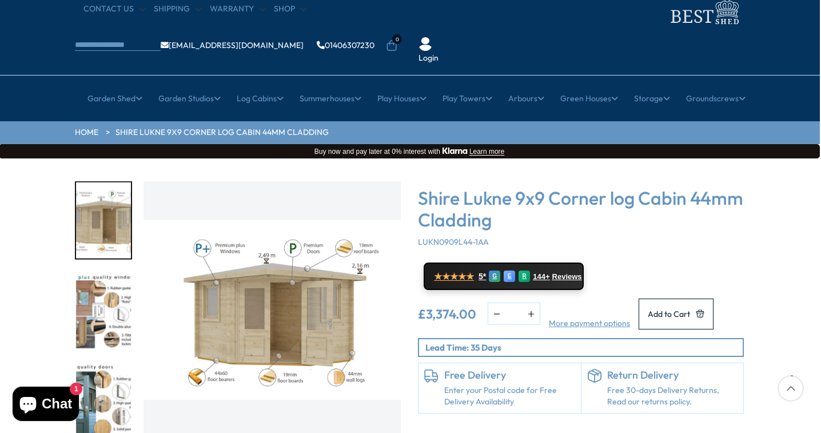
scroll to position [39, 1]
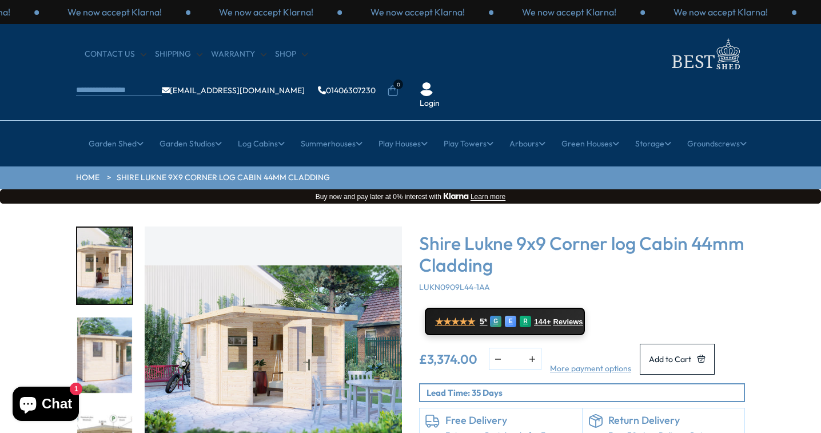
scroll to position [1, 0]
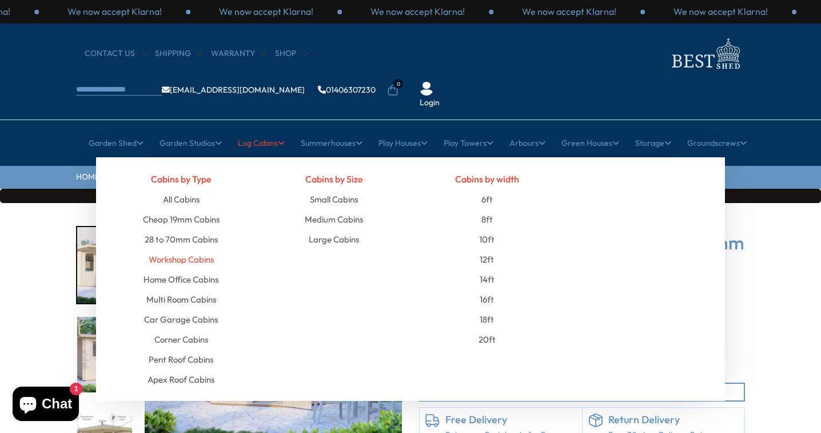
click at [205, 249] on link "Workshop Cabins" at bounding box center [181, 259] width 65 height 20
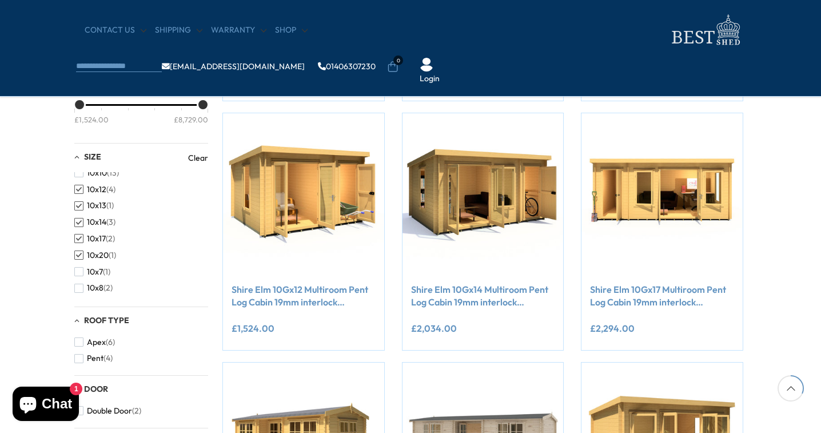
scroll to position [8, 0]
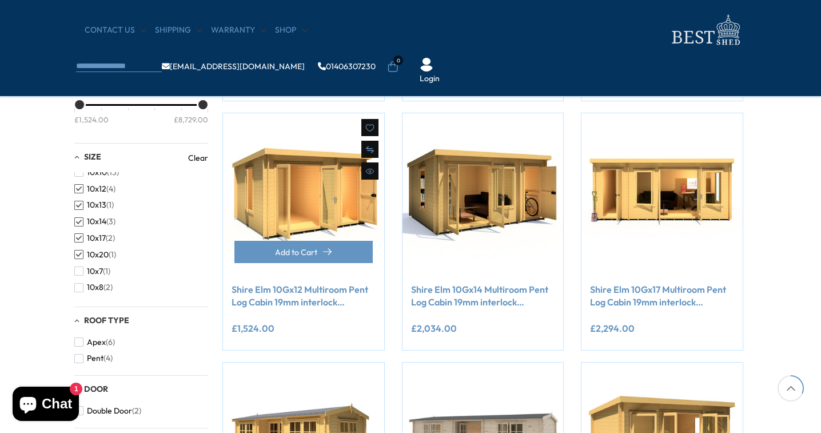
click at [296, 217] on img at bounding box center [303, 193] width 161 height 161
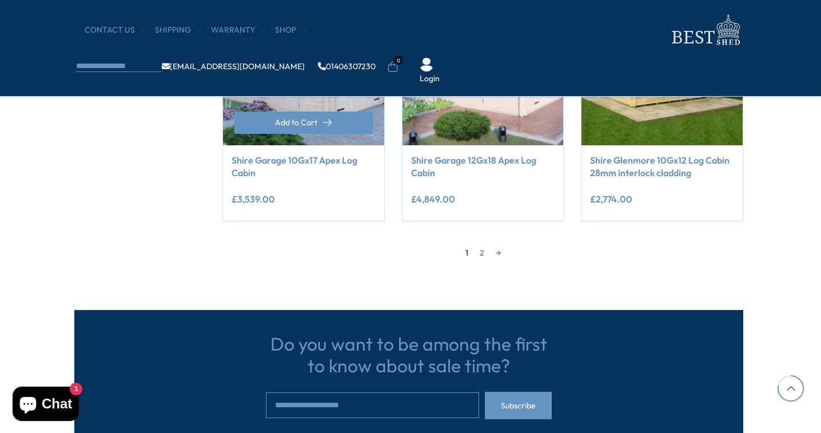
scroll to position [1053, 2]
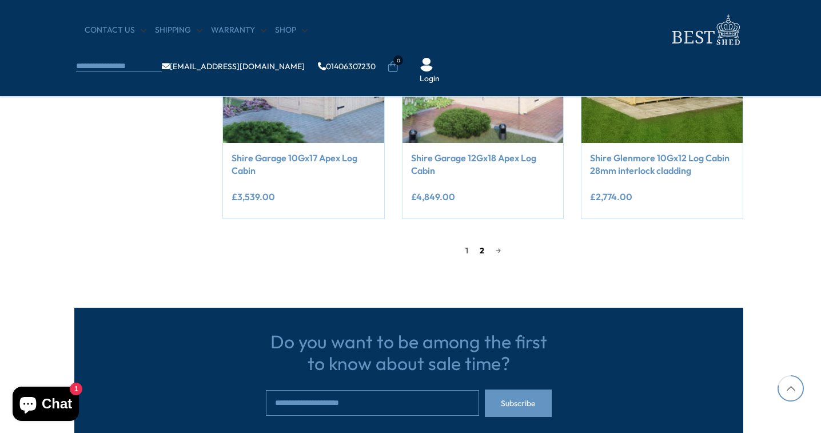
click at [484, 249] on link "2" at bounding box center [482, 250] width 16 height 17
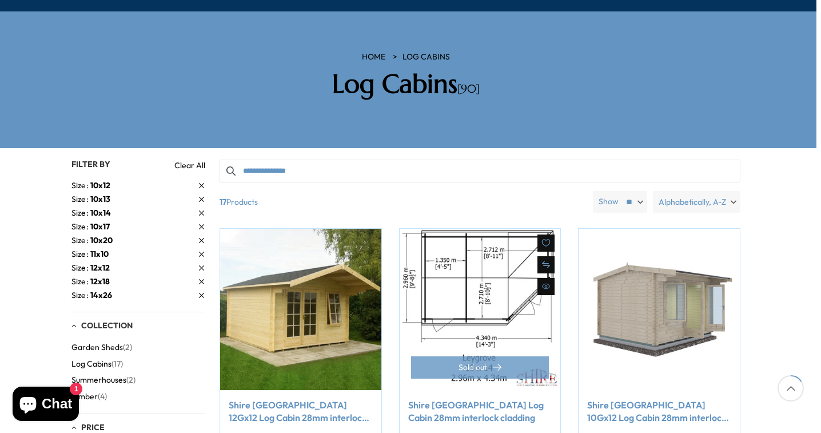
scroll to position [142, 5]
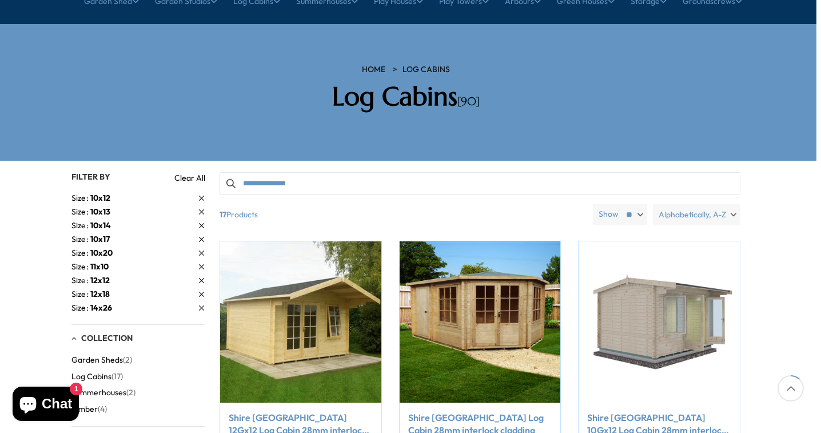
click at [106, 193] on span "10x12" at bounding box center [100, 198] width 20 height 10
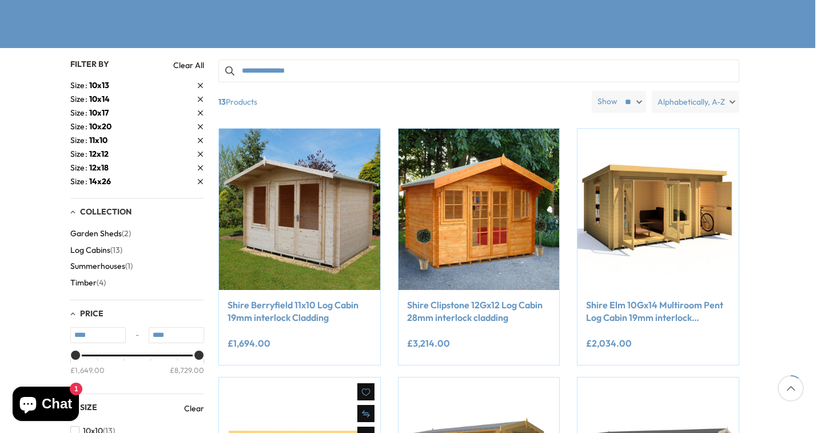
scroll to position [99, 6]
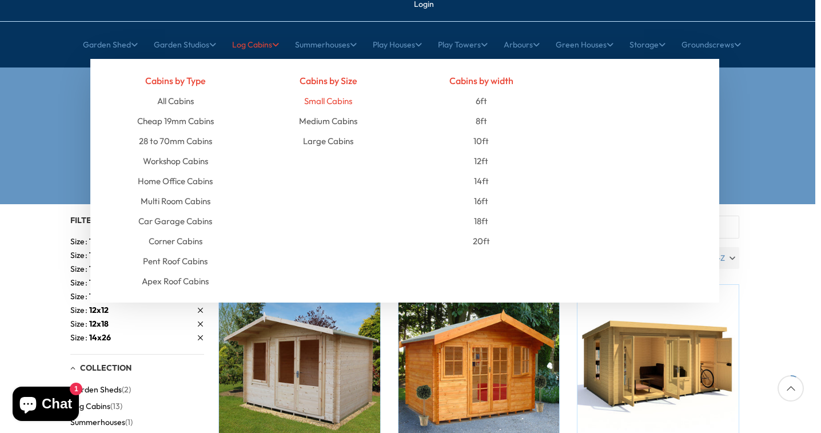
click at [345, 91] on link "Small Cabins" at bounding box center [328, 101] width 48 height 20
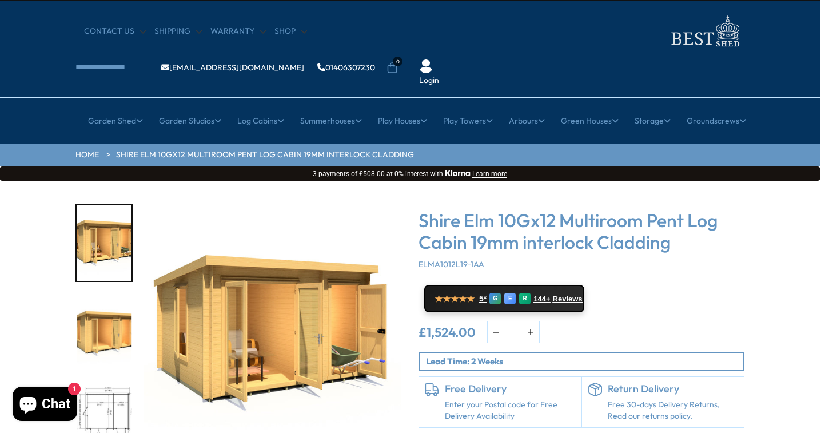
scroll to position [24, 1]
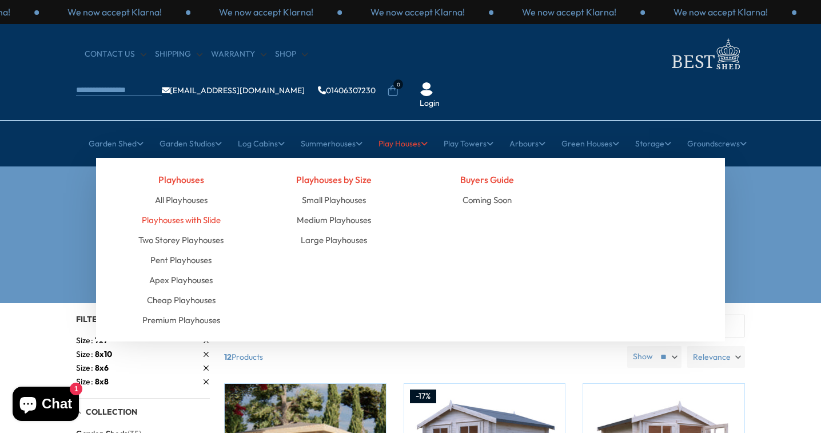
click at [173, 210] on link "Playhouses with Slide" at bounding box center [181, 220] width 79 height 20
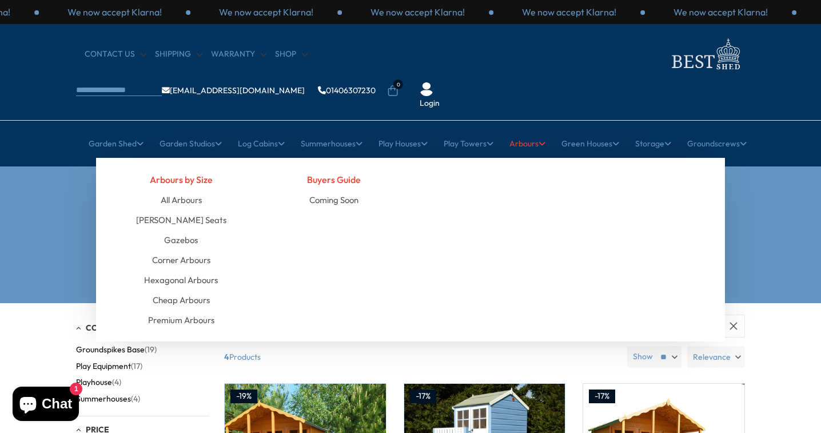
click at [524, 129] on link "Arbours" at bounding box center [528, 143] width 36 height 29
click at [526, 129] on link "Arbours" at bounding box center [528, 143] width 36 height 29
click at [190, 190] on link "All Arbours" at bounding box center [181, 200] width 41 height 20
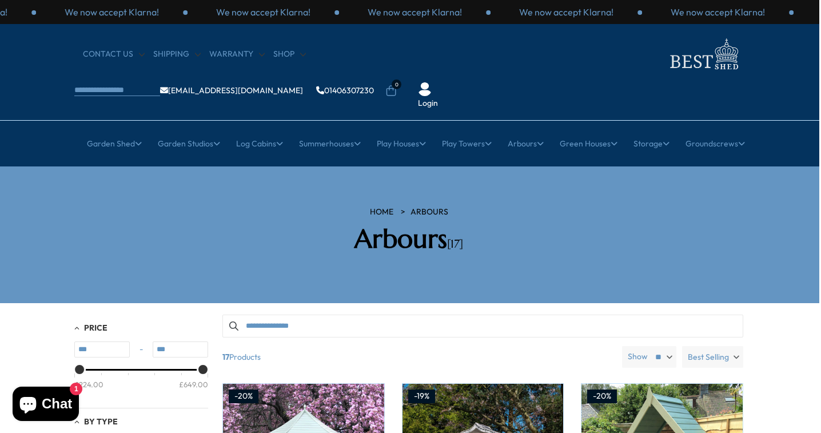
scroll to position [0, 2]
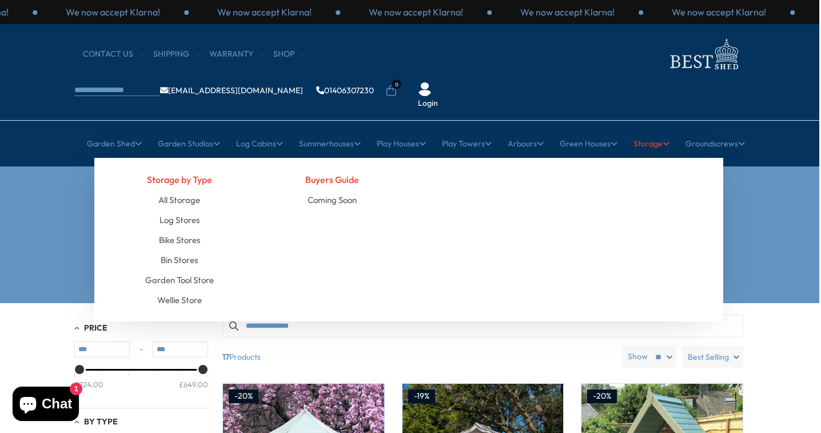
click at [648, 129] on link "Storage" at bounding box center [652, 143] width 36 height 29
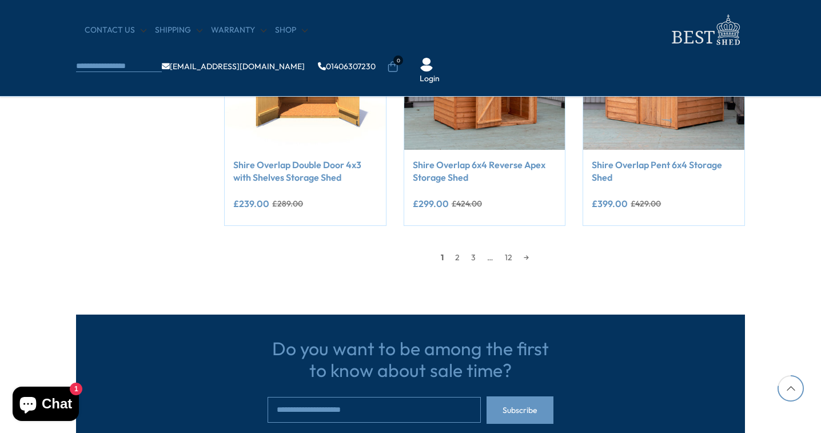
scroll to position [1047, 0]
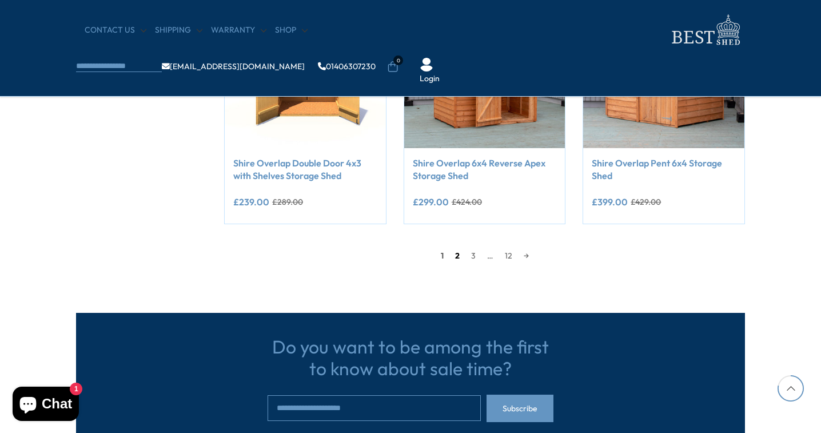
click at [458, 254] on link "2" at bounding box center [458, 255] width 16 height 17
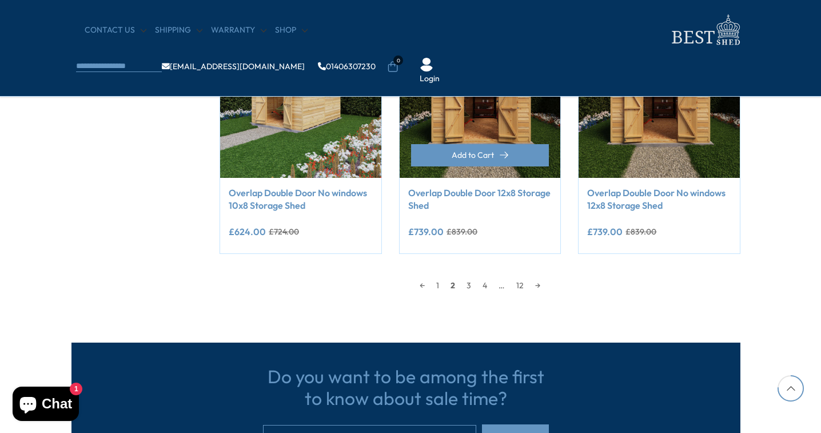
scroll to position [1019, 5]
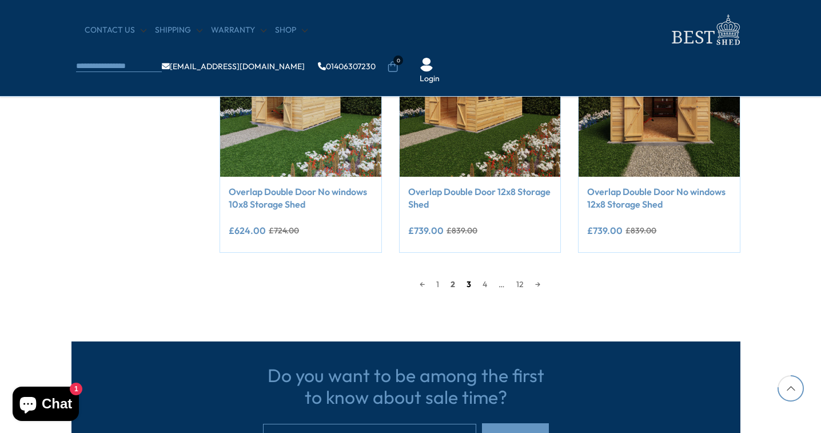
click at [471, 281] on link "3" at bounding box center [469, 284] width 16 height 17
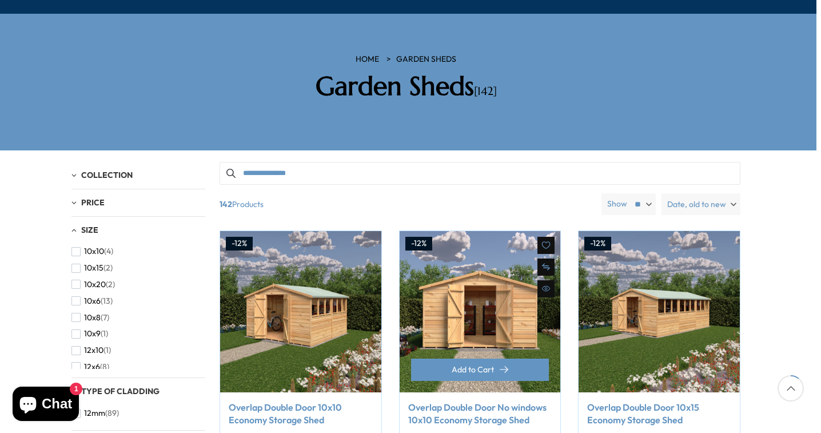
scroll to position [146, 5]
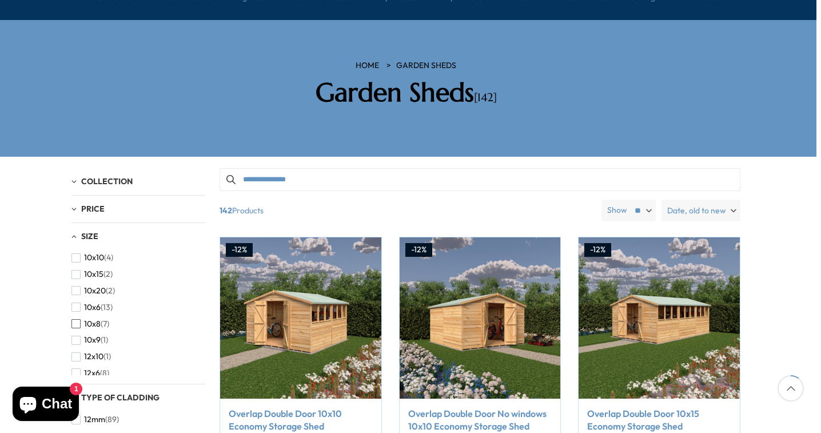
click at [98, 319] on span "10x8" at bounding box center [92, 324] width 17 height 10
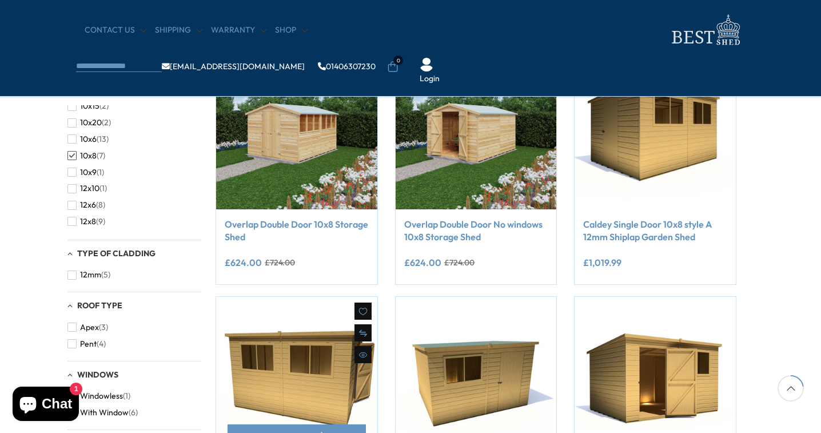
scroll to position [239, 9]
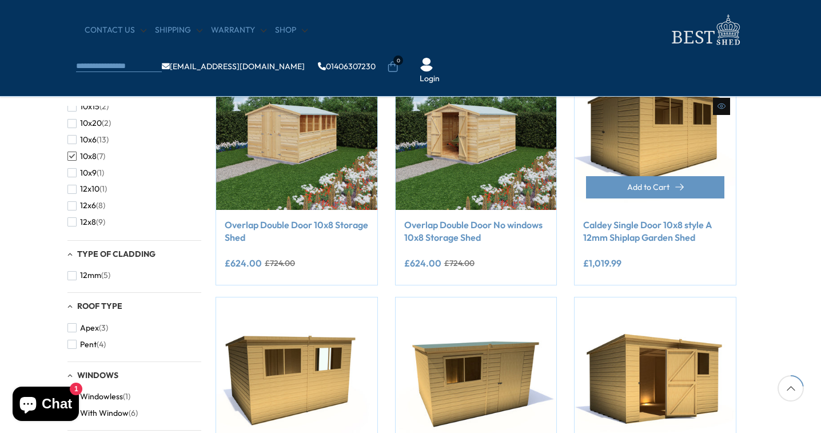
click at [640, 225] on link "Caldey Single Door 10x8 style A 12mm Shiplap Garden Shed" at bounding box center [655, 232] width 144 height 26
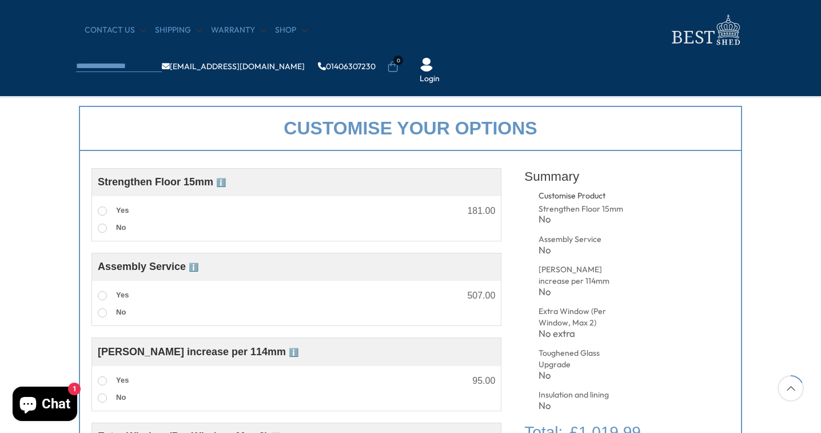
scroll to position [382, 0]
click at [101, 212] on span at bounding box center [102, 210] width 9 height 9
click at [102, 297] on span at bounding box center [102, 295] width 9 height 9
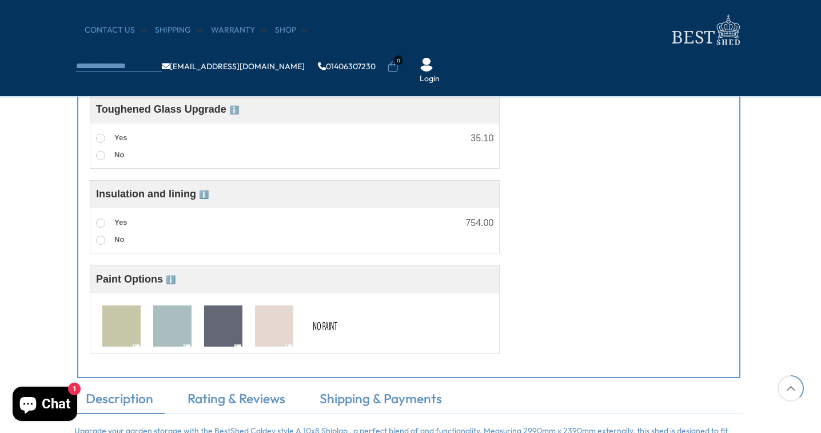
scroll to position [811, 2]
click at [231, 332] on img at bounding box center [223, 325] width 38 height 42
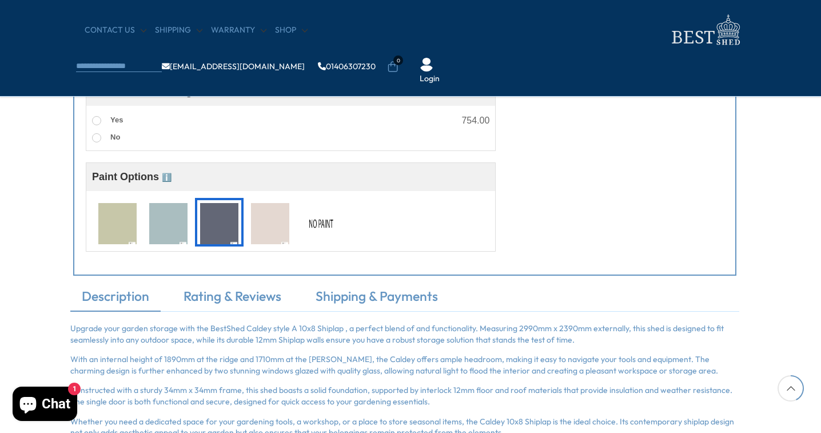
scroll to position [936, 6]
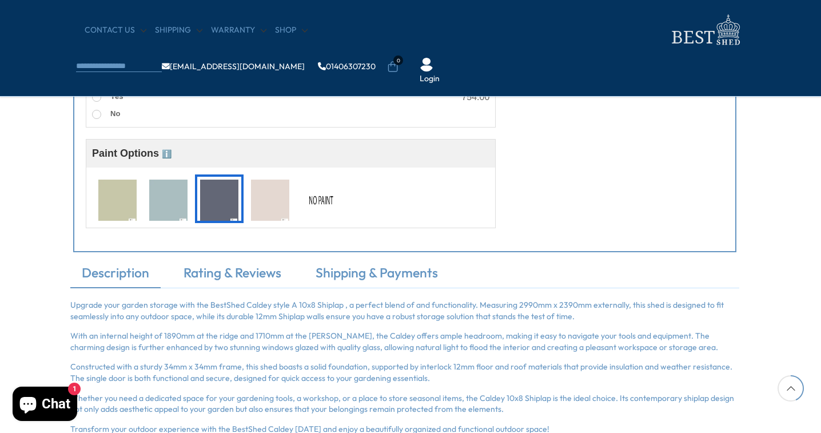
click at [214, 209] on img at bounding box center [219, 201] width 38 height 42
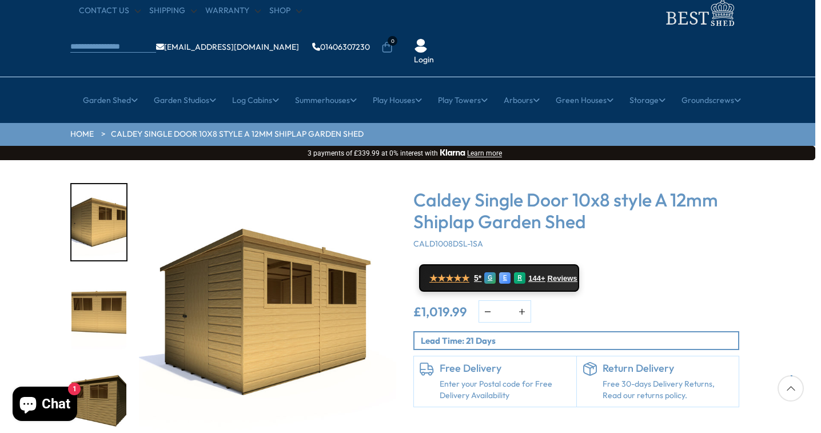
scroll to position [47, 6]
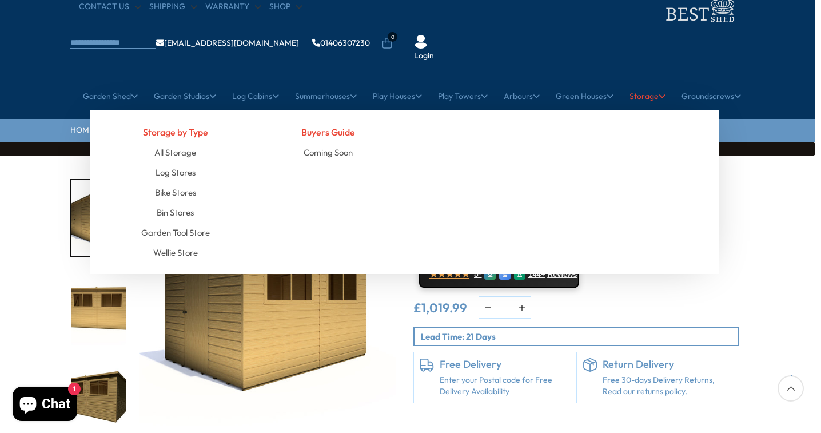
click at [645, 82] on link "Storage" at bounding box center [648, 96] width 36 height 29
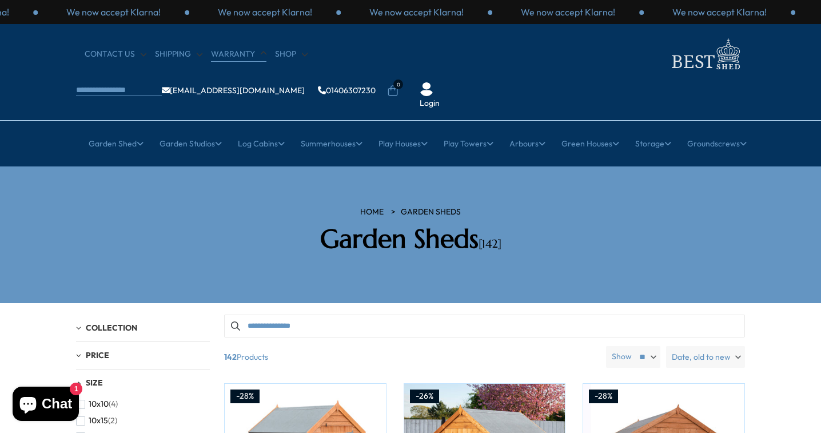
click at [240, 54] on link "Warranty" at bounding box center [238, 54] width 55 height 11
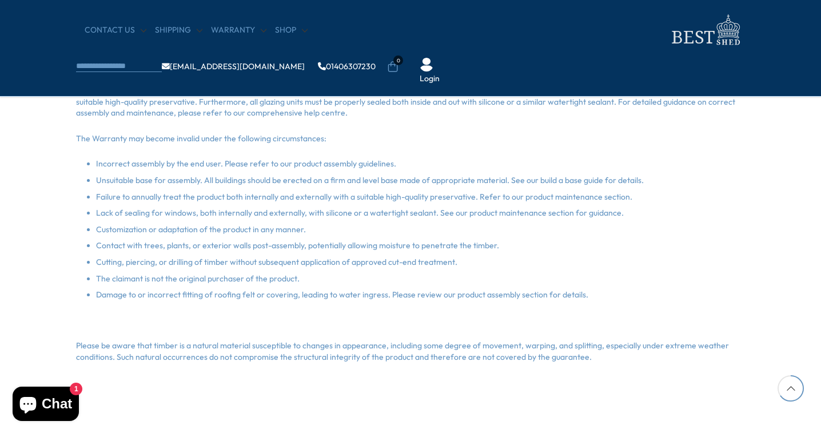
scroll to position [822, 0]
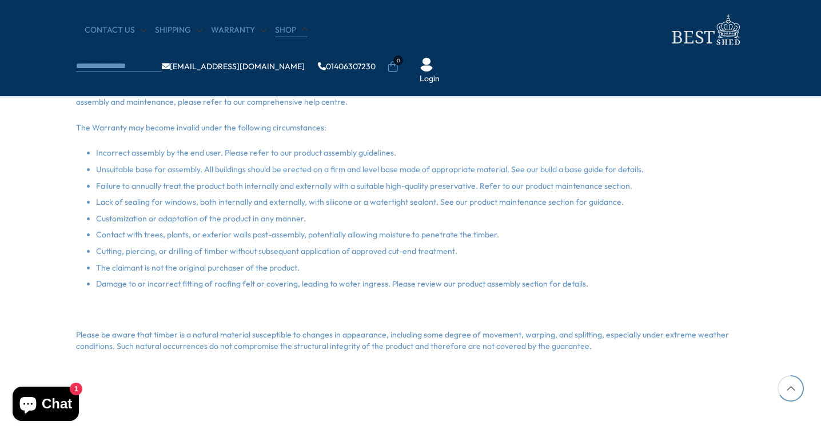
click at [283, 33] on link "Shop" at bounding box center [291, 30] width 33 height 11
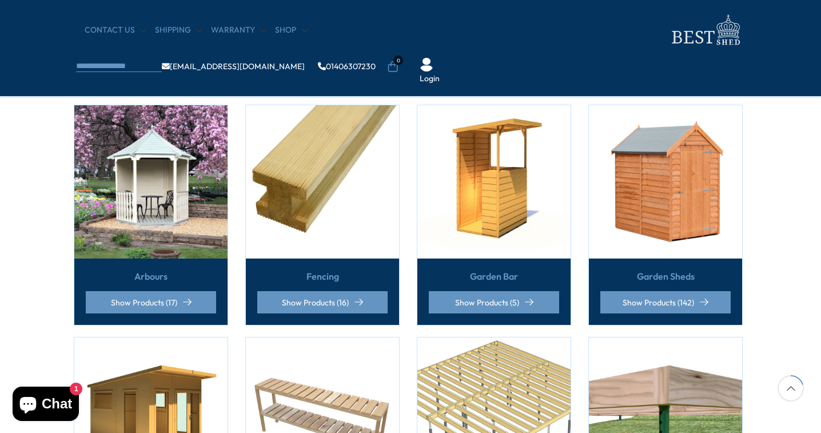
scroll to position [261, 2]
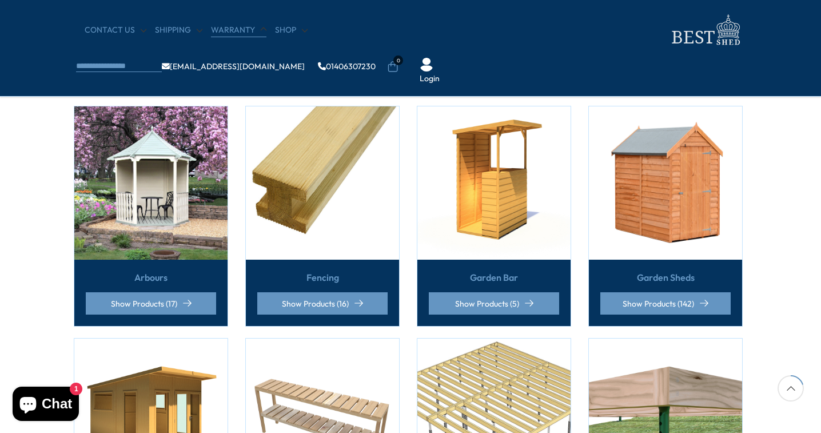
click at [239, 29] on link "Warranty" at bounding box center [238, 30] width 55 height 11
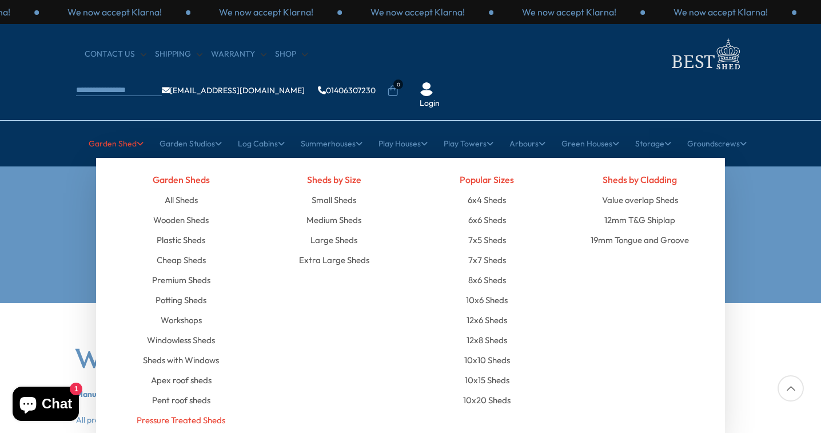
click at [207, 410] on link "Pressure Treated Sheds" at bounding box center [181, 420] width 89 height 20
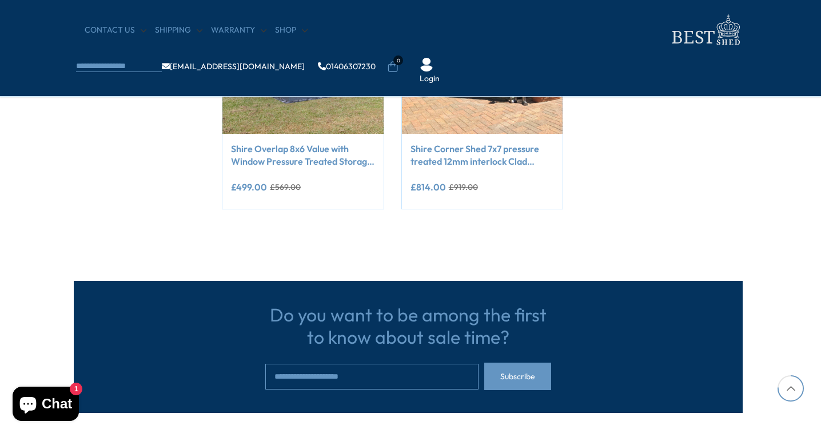
scroll to position [814, 2]
